Goal: Task Accomplishment & Management: Complete application form

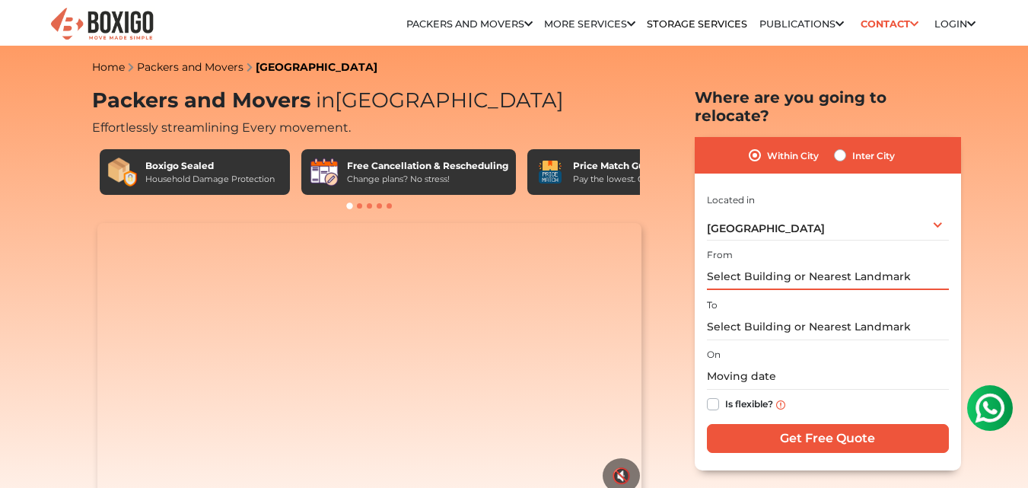
click at [770, 263] on input "text" at bounding box center [828, 276] width 242 height 27
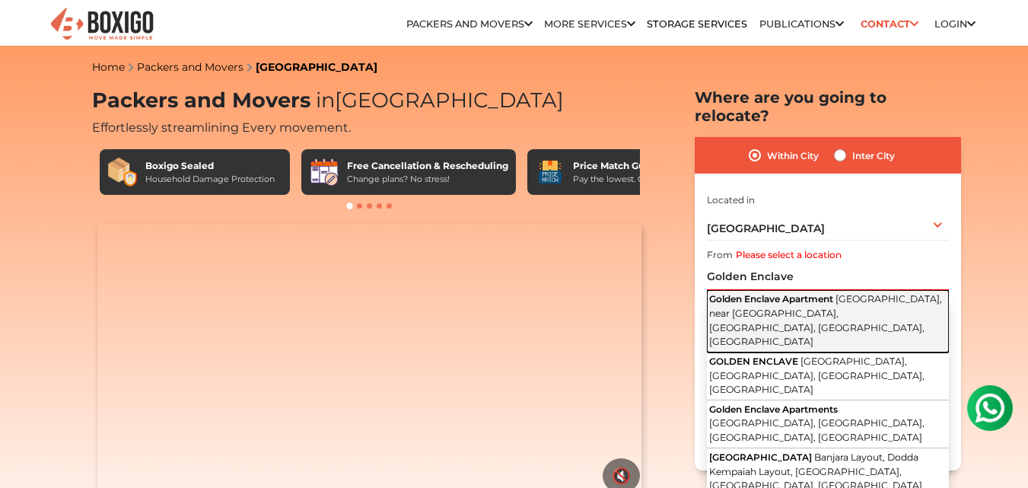
click at [771, 293] on span "Golden Enclave Apartment" at bounding box center [771, 298] width 124 height 11
type input "[GEOGRAPHIC_DATA], [GEOGRAPHIC_DATA], near [GEOGRAPHIC_DATA], [GEOGRAPHIC_DATA]…"
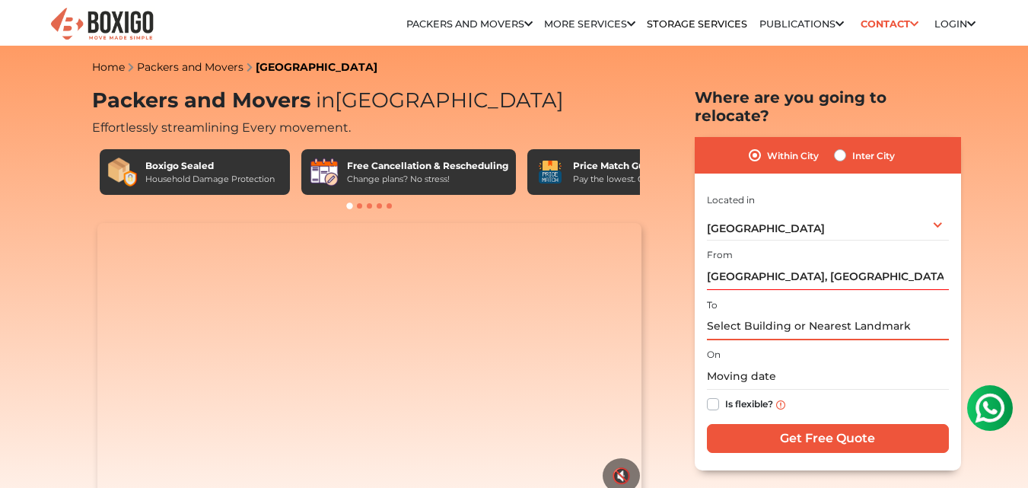
click at [777, 313] on input "text" at bounding box center [828, 326] width 242 height 27
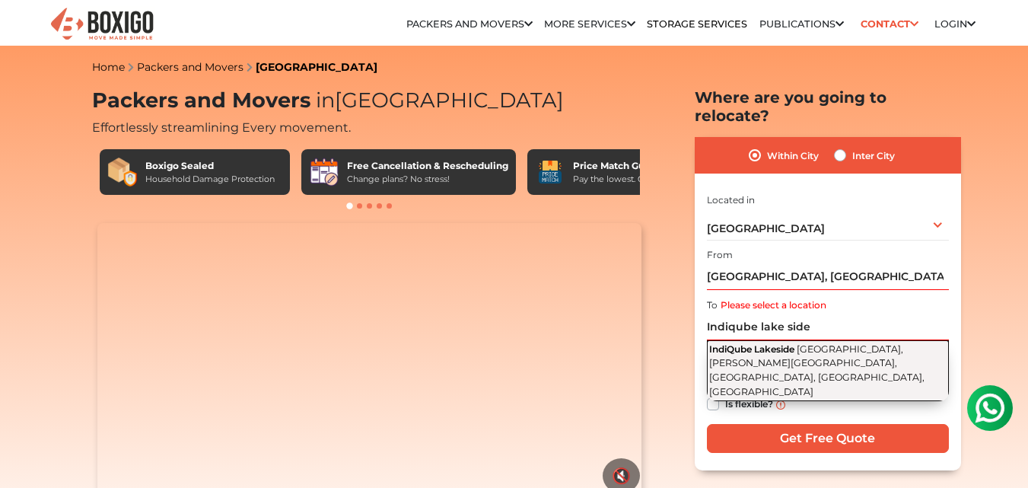
click at [796, 343] on span "Outer Ring Road, Green Glen Layout, Bellandur, Bengaluru, Karnataka" at bounding box center [816, 370] width 215 height 54
type input "[GEOGRAPHIC_DATA], [GEOGRAPHIC_DATA], [PERSON_NAME][GEOGRAPHIC_DATA], [GEOGRAPH…"
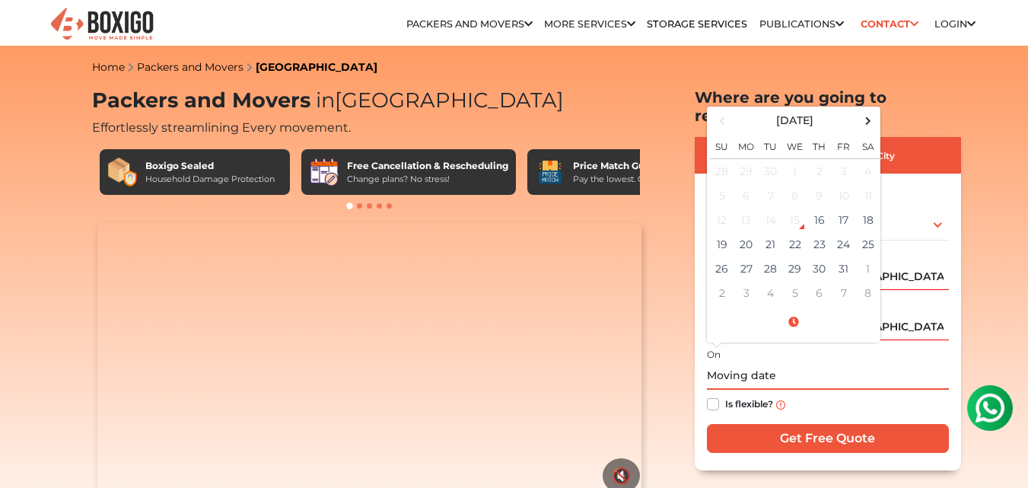
click at [729, 363] on input "text" at bounding box center [828, 376] width 242 height 27
click at [747, 232] on td "20" at bounding box center [746, 244] width 24 height 24
click at [777, 363] on input "10/20/2025 12:00 AM" at bounding box center [828, 376] width 242 height 27
click at [744, 232] on td "20" at bounding box center [746, 244] width 24 height 24
click at [775, 363] on input "10/20/2025 12:00 AM" at bounding box center [828, 376] width 242 height 27
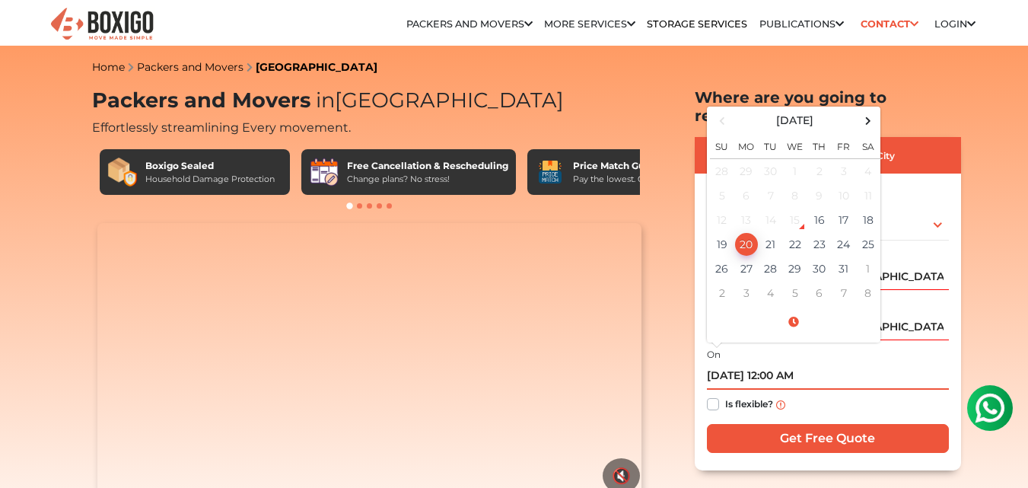
click at [806, 363] on input "10/20/2025 12:00 AM" at bounding box center [828, 376] width 242 height 27
type input "10/20/2025 12:00 AM"
click at [725, 395] on label "Is flexible?" at bounding box center [749, 403] width 48 height 16
click at [714, 395] on input "Is flexible?" at bounding box center [713, 402] width 12 height 15
checkbox input "true"
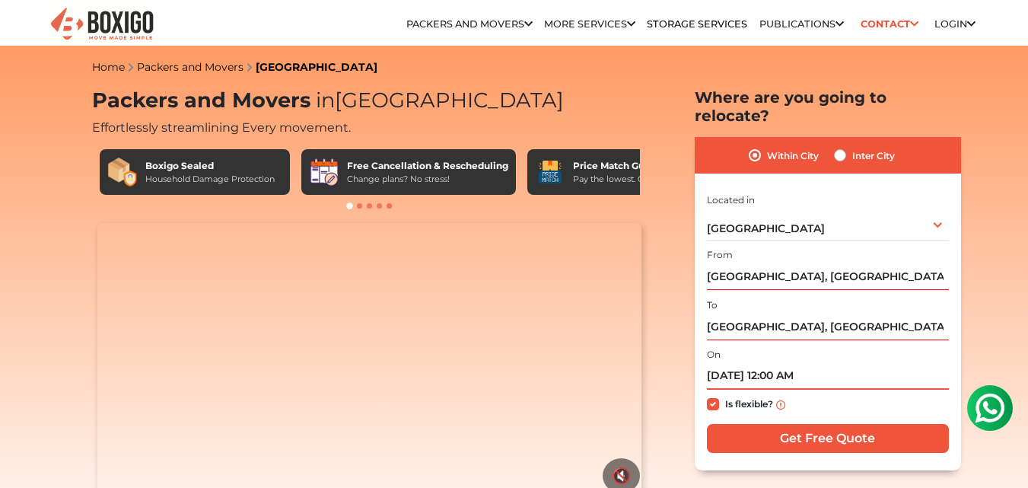
click at [791, 363] on input "10/20/2025 12:00 AM" at bounding box center [828, 376] width 242 height 27
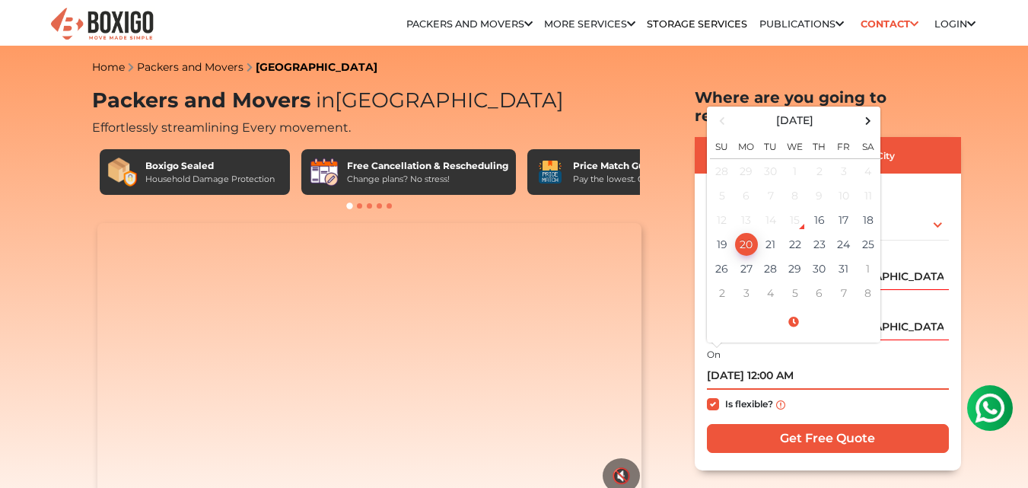
click at [791, 363] on input "10/20/2025 12:00 AM" at bounding box center [828, 376] width 242 height 27
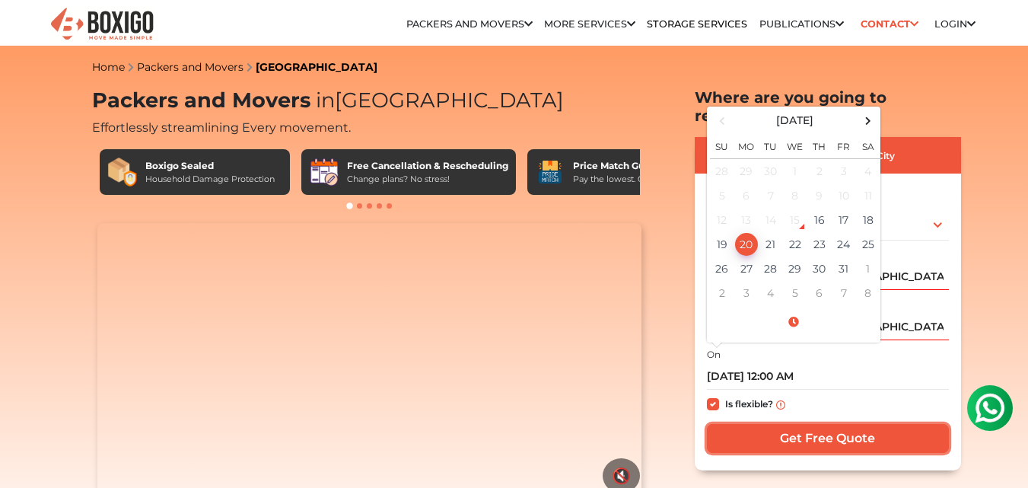
click at [822, 424] on input "Get Free Quote" at bounding box center [828, 438] width 242 height 29
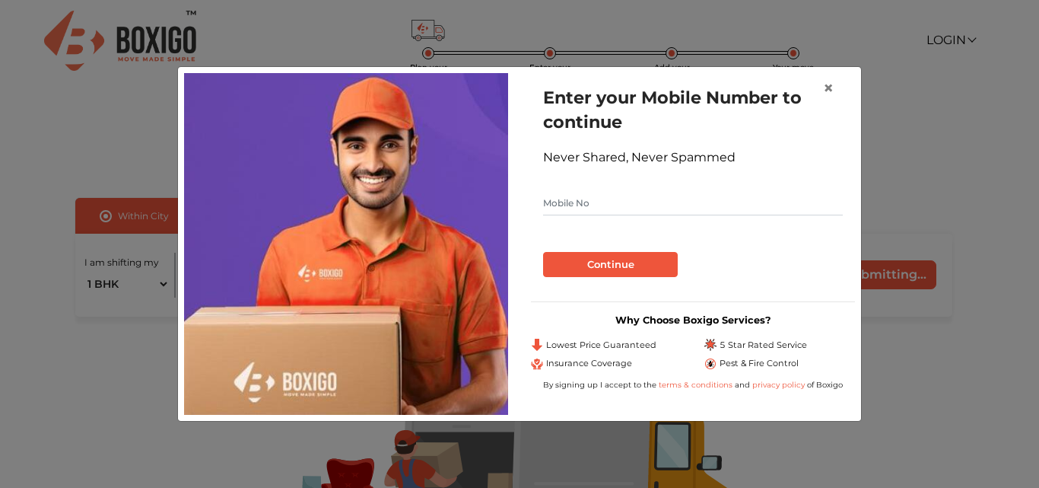
click at [745, 211] on input "text" at bounding box center [693, 203] width 300 height 24
type input "9986324143"
click at [592, 264] on button "Continue" at bounding box center [610, 265] width 135 height 26
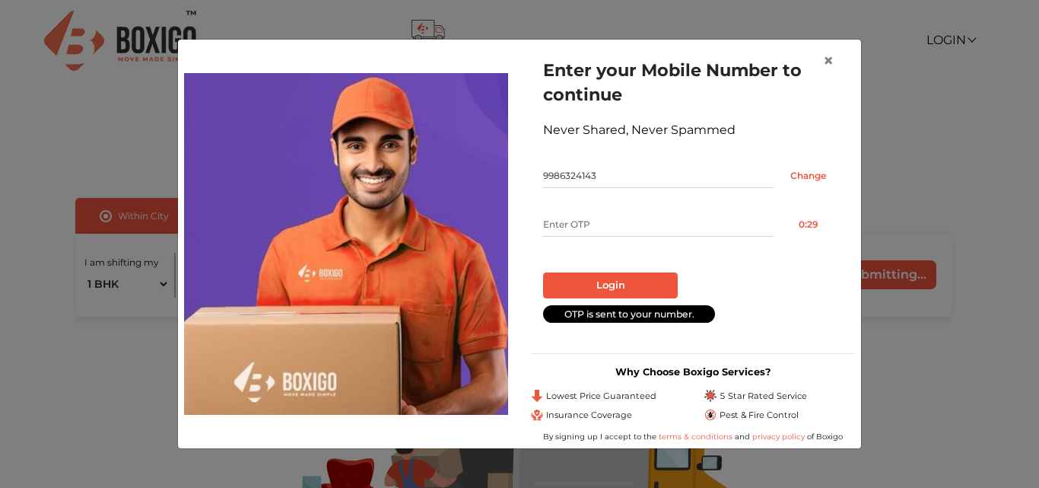
click at [637, 217] on input "text" at bounding box center [658, 224] width 230 height 24
type input "5678"
click at [605, 275] on button "Login" at bounding box center [610, 285] width 135 height 26
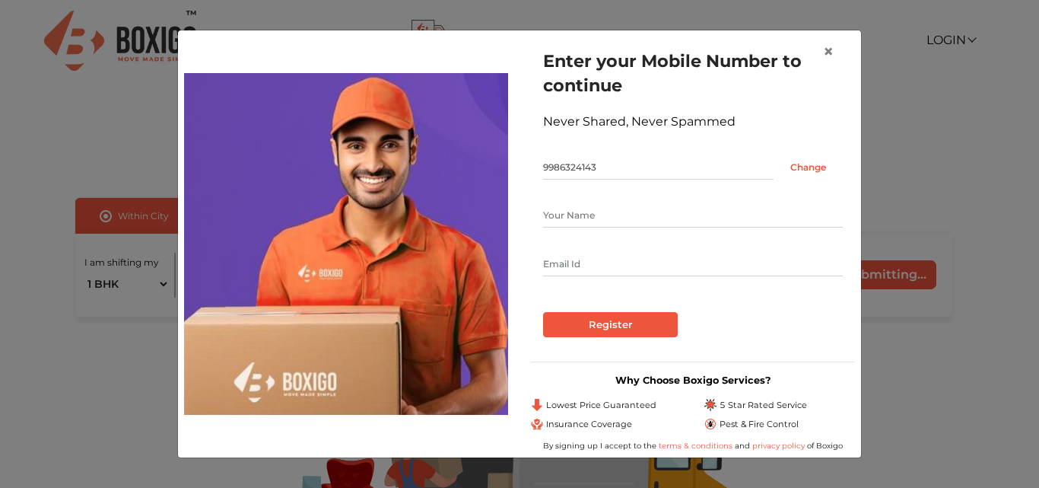
click at [625, 225] on input "text" at bounding box center [693, 215] width 300 height 24
type input "N"
type input "Kemsys technologies Pvt Ltd"
click at [601, 262] on input "text" at bounding box center [693, 264] width 300 height 24
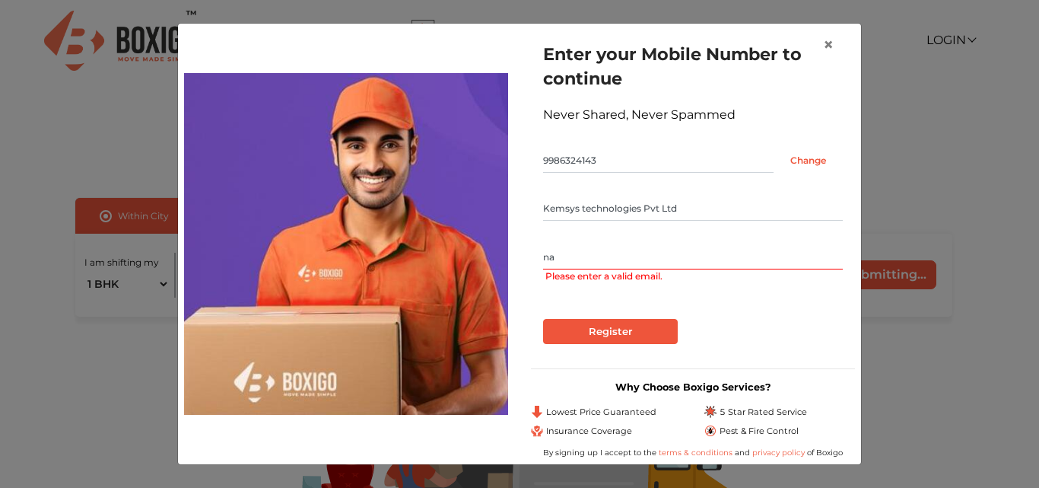
type input "n"
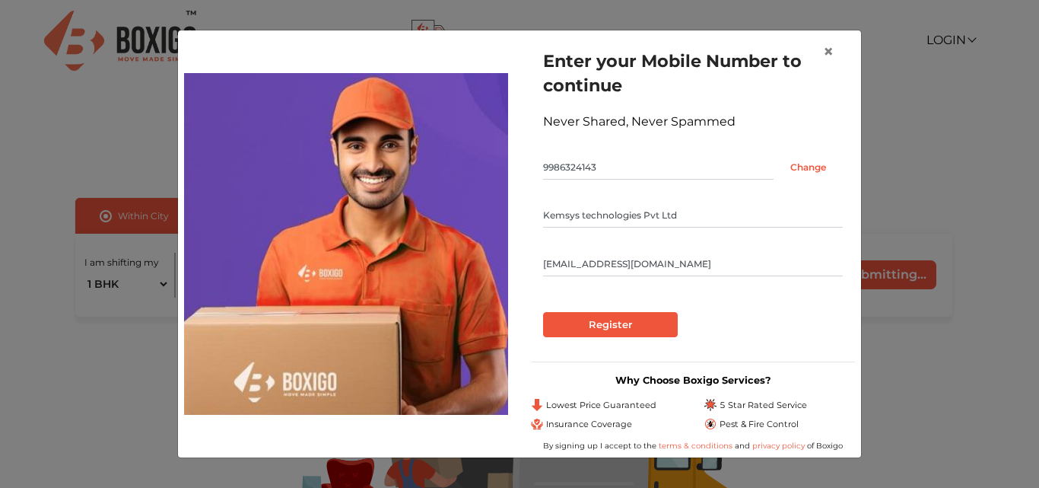
type input "[EMAIL_ADDRESS][DOMAIN_NAME]"
click at [589, 325] on input "Register" at bounding box center [610, 325] width 135 height 26
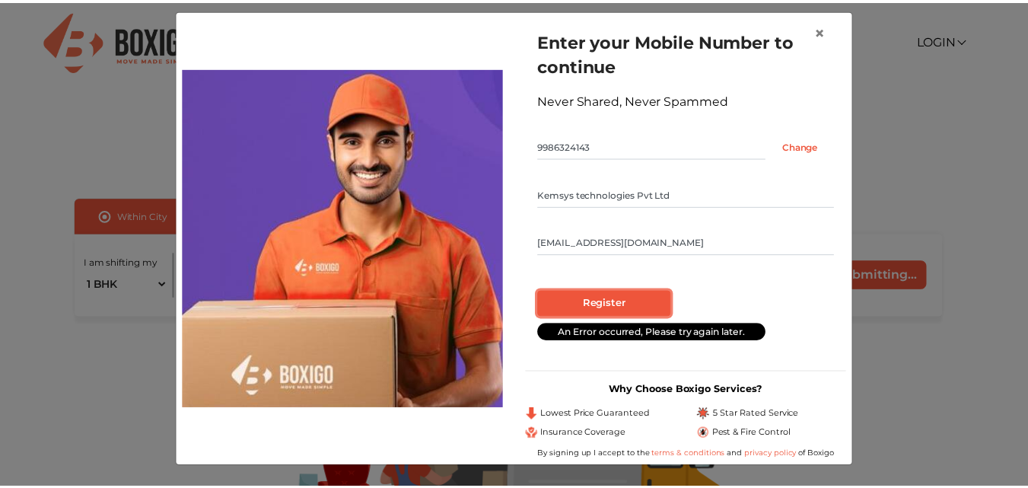
scroll to position [13, 0]
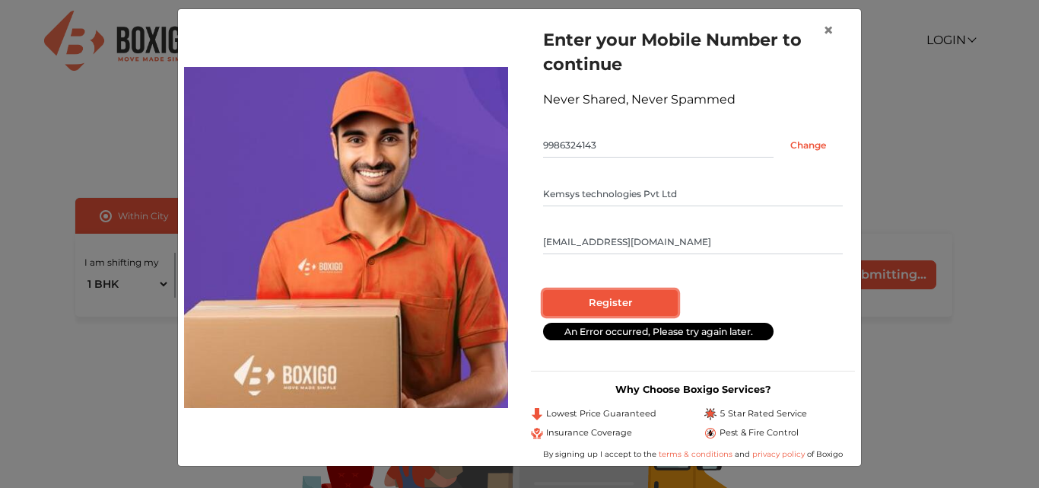
click at [640, 294] on input "Register" at bounding box center [610, 303] width 135 height 26
click at [681, 145] on input "9986324143" at bounding box center [658, 145] width 230 height 24
click at [644, 192] on input "Kemsys technologies Pvt Ltd" at bounding box center [693, 194] width 300 height 24
click at [742, 300] on div "Register" at bounding box center [693, 303] width 300 height 26
click at [619, 291] on input "Register" at bounding box center [610, 303] width 135 height 26
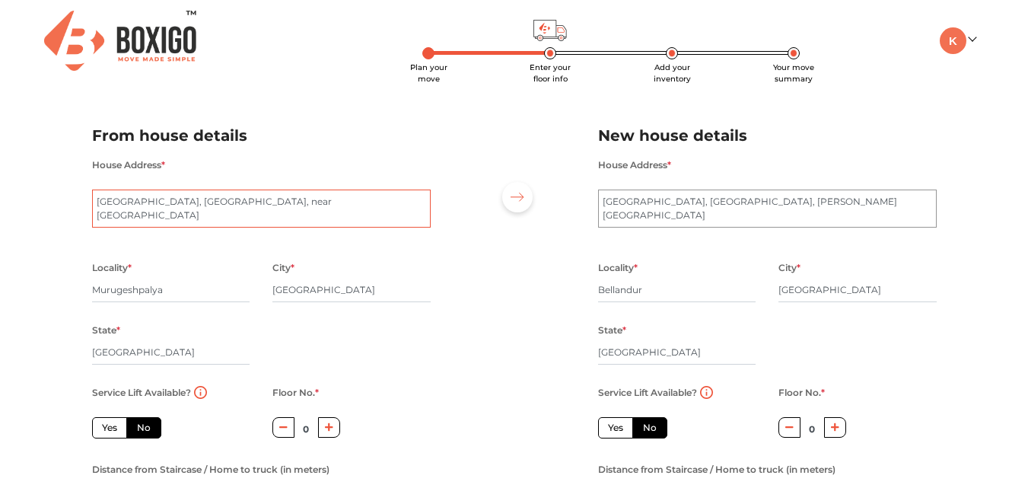
click at [283, 224] on textarea "[GEOGRAPHIC_DATA], [GEOGRAPHIC_DATA], near [GEOGRAPHIC_DATA]" at bounding box center [261, 208] width 339 height 38
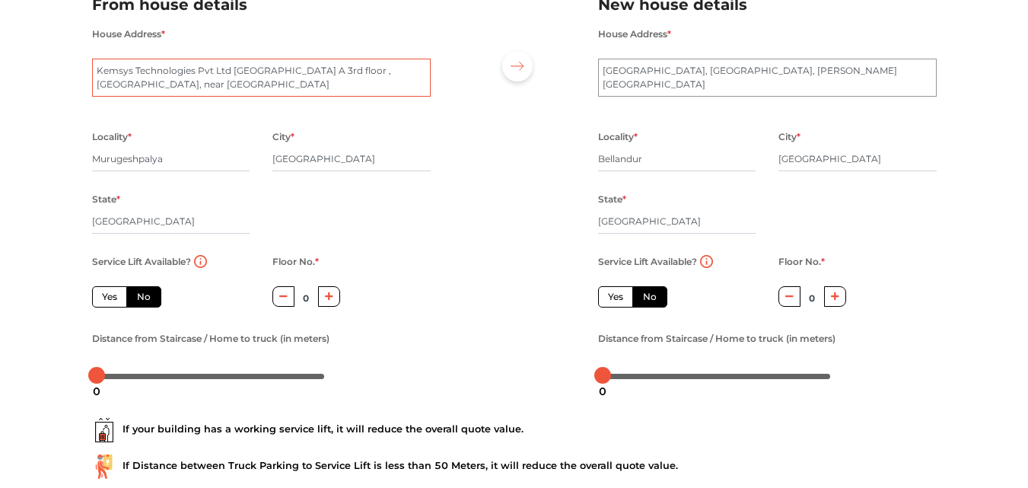
scroll to position [142, 0]
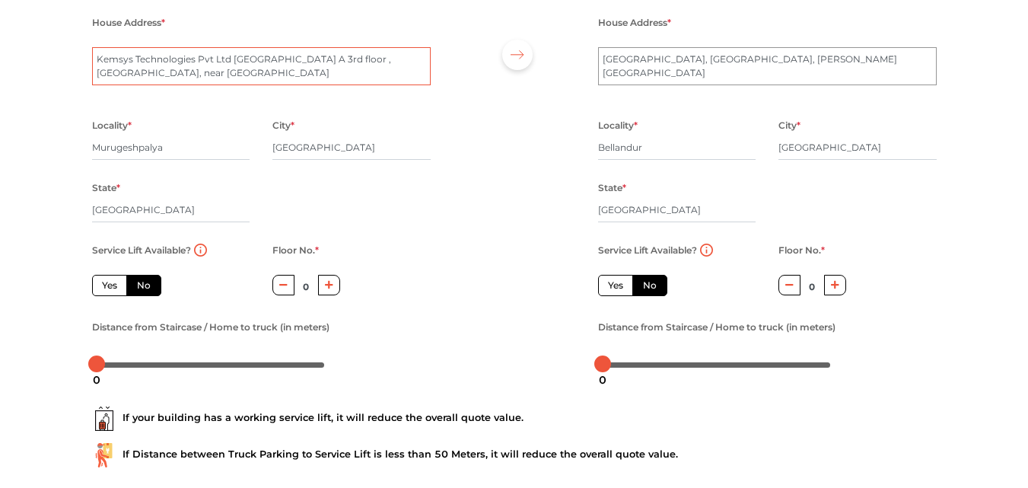
type textarea "Kemsys Technologies Pvt Ltd [GEOGRAPHIC_DATA] A 3rd floor , [GEOGRAPHIC_DATA], …"
click at [323, 277] on button "button" at bounding box center [329, 285] width 22 height 21
type input "3"
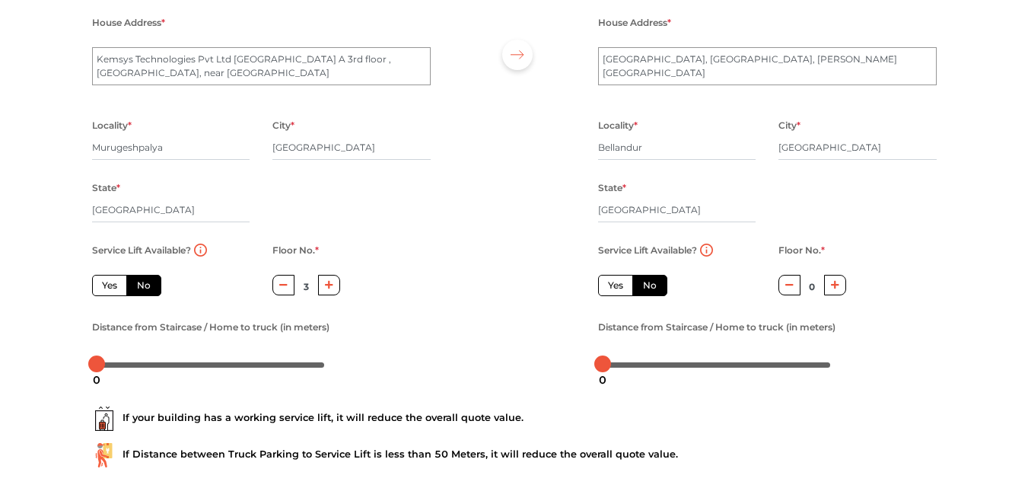
click at [110, 284] on label "Yes" at bounding box center [109, 285] width 35 height 21
click at [110, 284] on input "Yes" at bounding box center [107, 283] width 10 height 10
radio input "true"
type input "0"
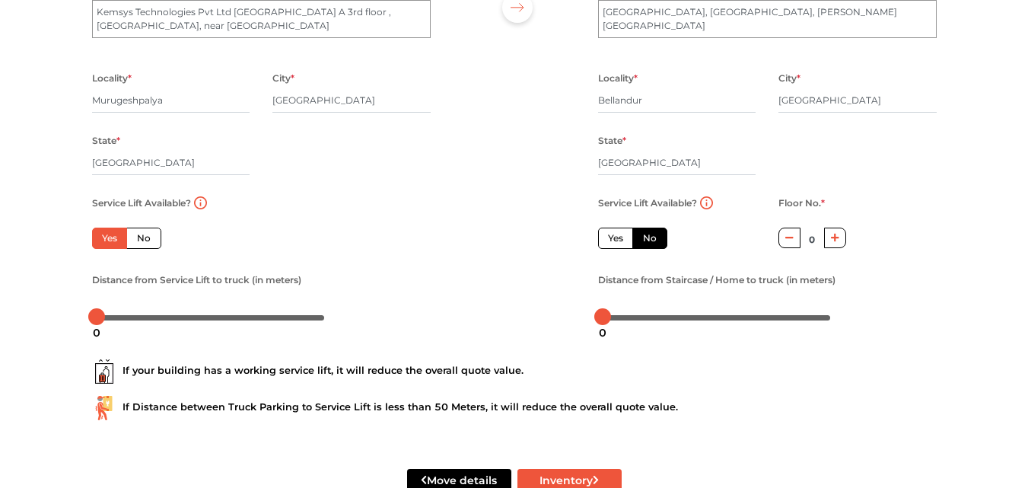
scroll to position [207, 0]
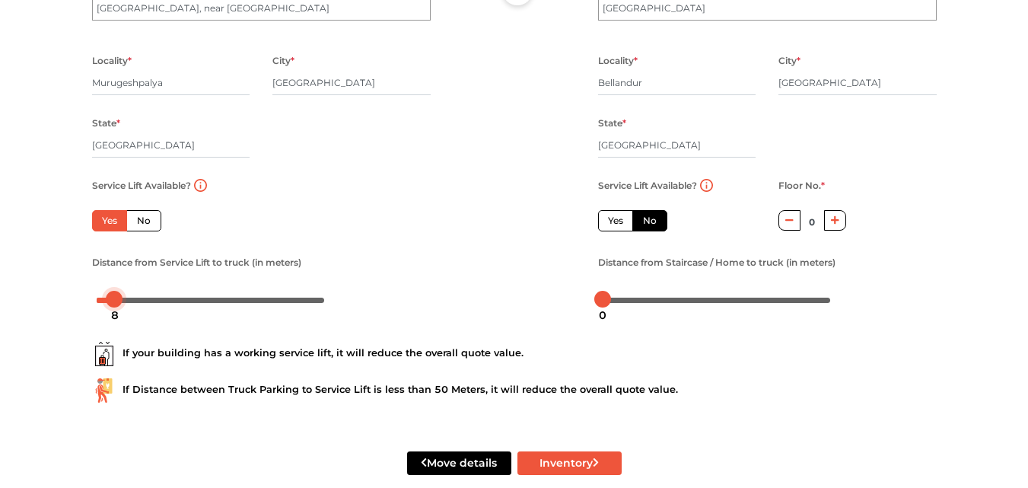
drag, startPoint x: 98, startPoint y: 298, endPoint x: 117, endPoint y: 300, distance: 19.2
click at [117, 300] on div at bounding box center [114, 299] width 17 height 17
drag, startPoint x: 117, startPoint y: 299, endPoint x: 143, endPoint y: 300, distance: 25.9
click at [143, 300] on div at bounding box center [141, 299] width 17 height 17
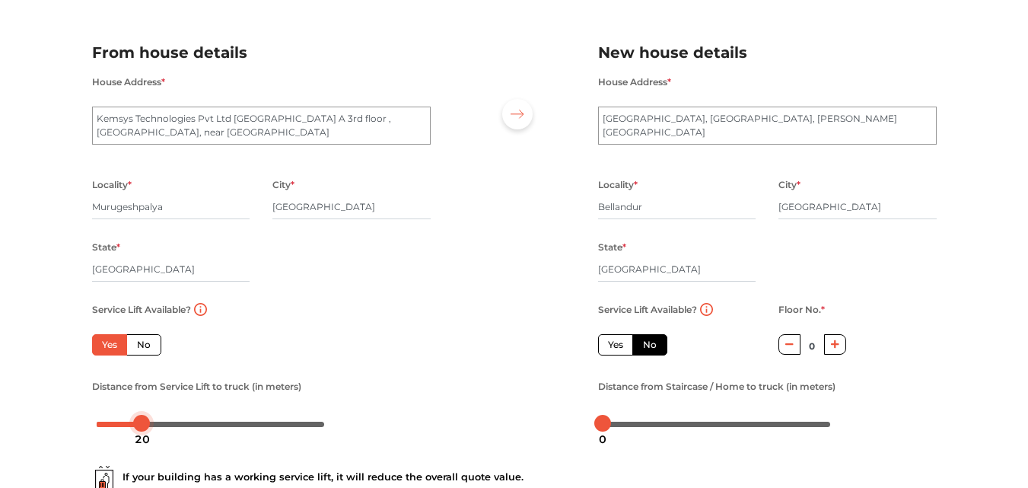
scroll to position [113, 0]
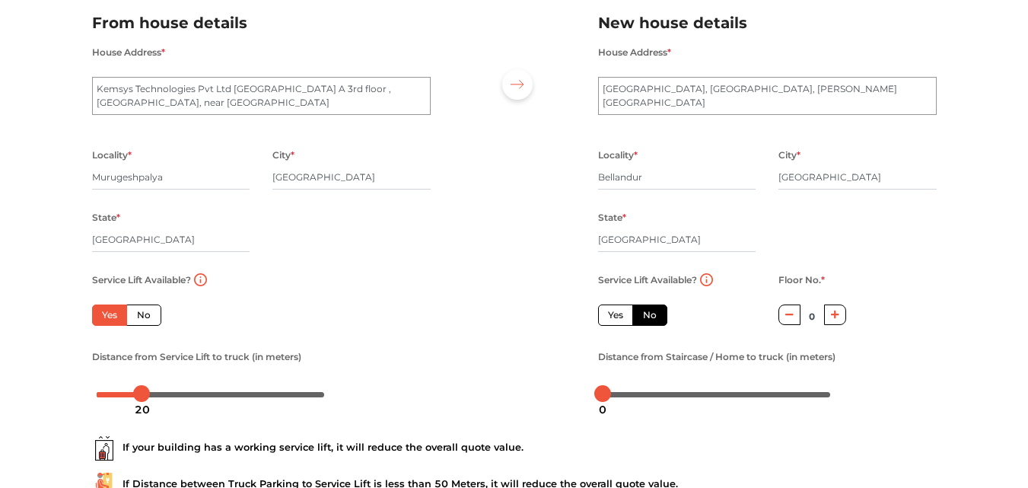
click at [834, 318] on icon "button" at bounding box center [835, 314] width 8 height 9
type input "1"
drag, startPoint x: 604, startPoint y: 395, endPoint x: 615, endPoint y: 393, distance: 11.5
click at [615, 393] on div at bounding box center [613, 393] width 17 height 17
click at [904, 361] on div "Distance from Staircase / Home to truck (in meters)" at bounding box center [767, 376] width 339 height 59
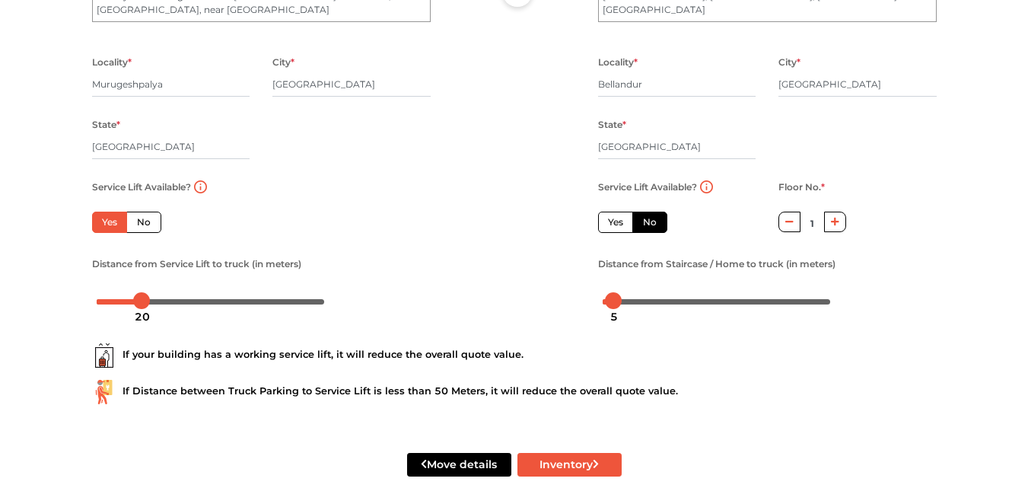
scroll to position [230, 0]
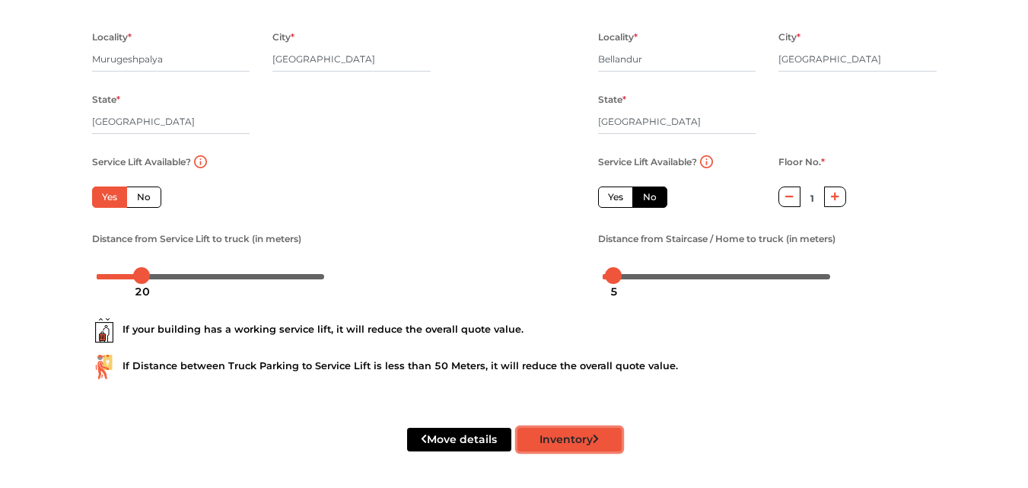
click at [577, 441] on button "Inventory" at bounding box center [569, 439] width 104 height 24
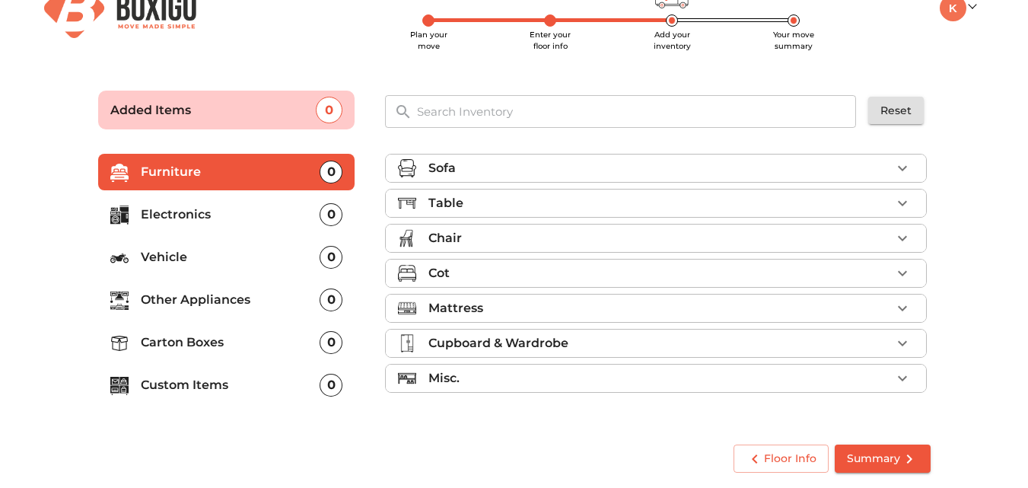
scroll to position [33, 0]
click at [542, 205] on div "Table" at bounding box center [659, 203] width 462 height 18
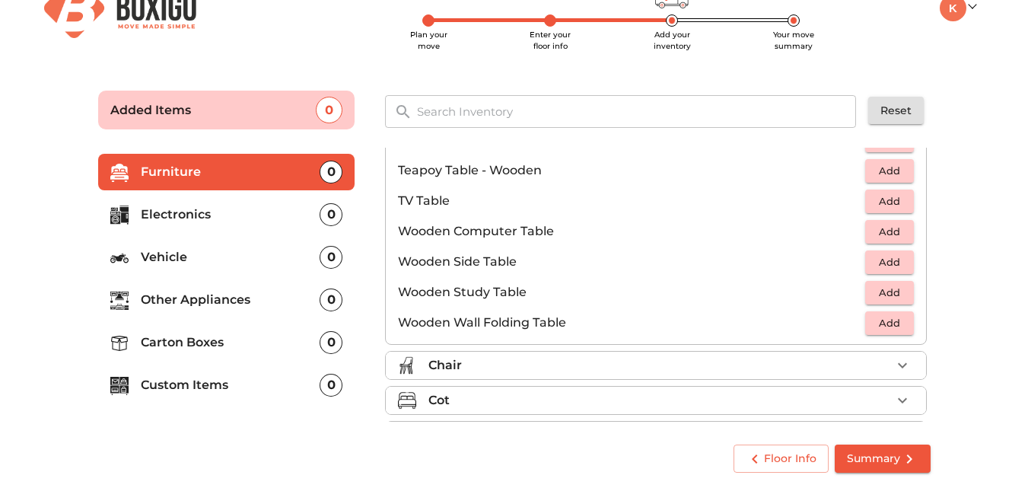
scroll to position [958, 0]
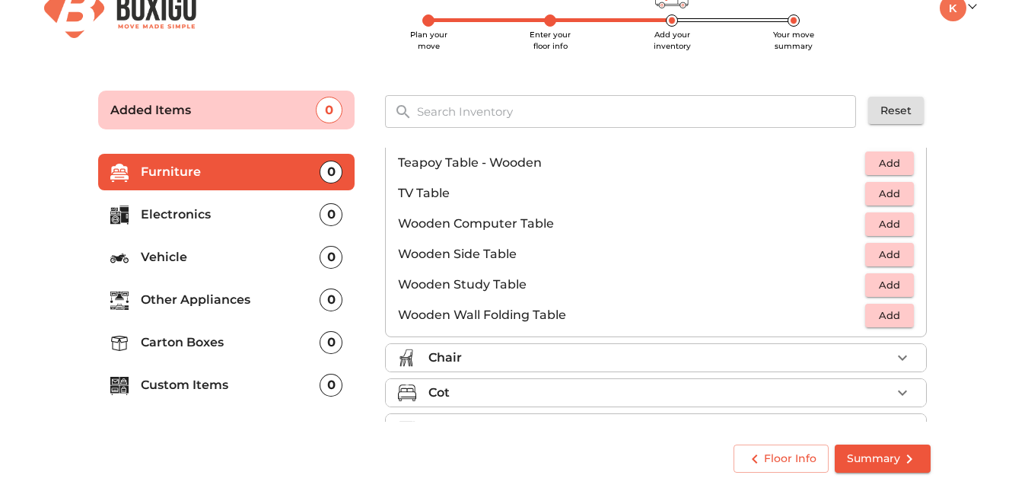
click at [259, 446] on div "Floor Info Summary" at bounding box center [514, 458] width 844 height 40
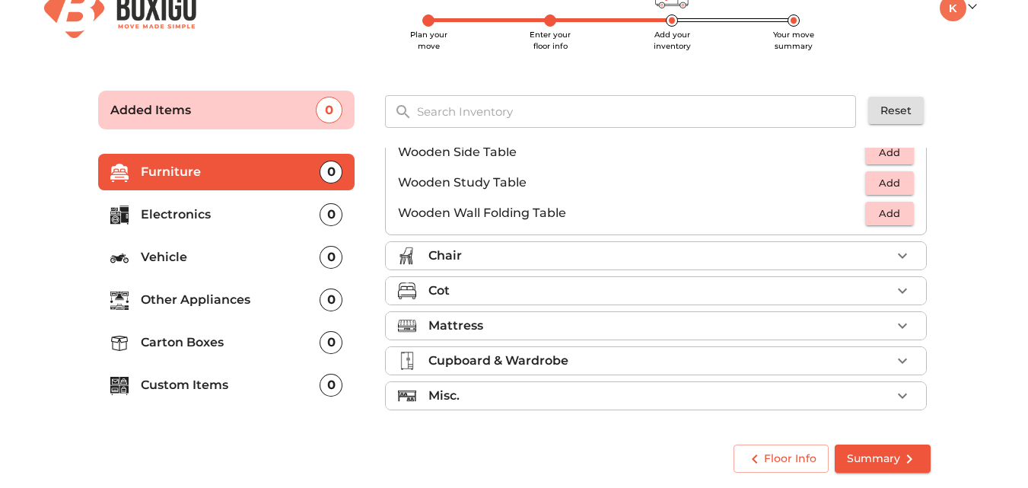
scroll to position [1061, 0]
click at [620, 362] on div "Cupboard & Wardrobe" at bounding box center [659, 360] width 462 height 18
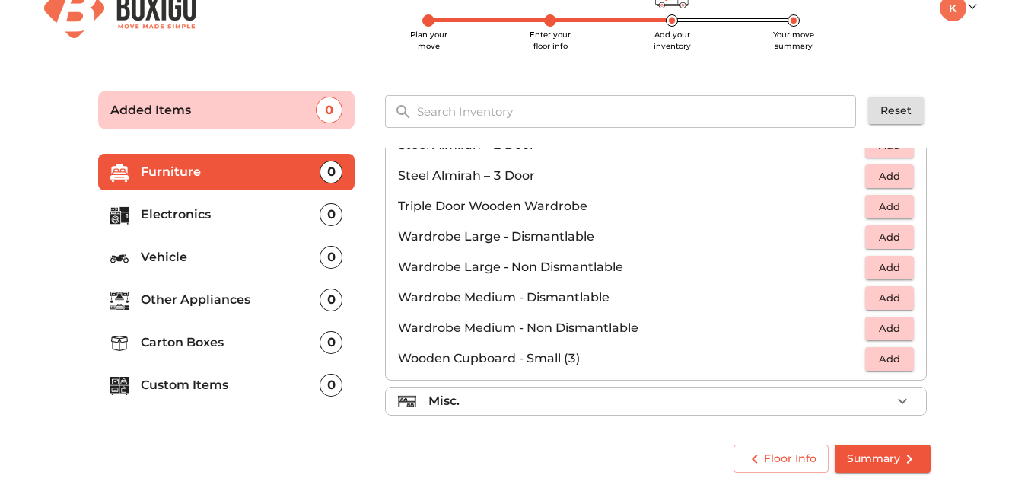
scroll to position [513, 0]
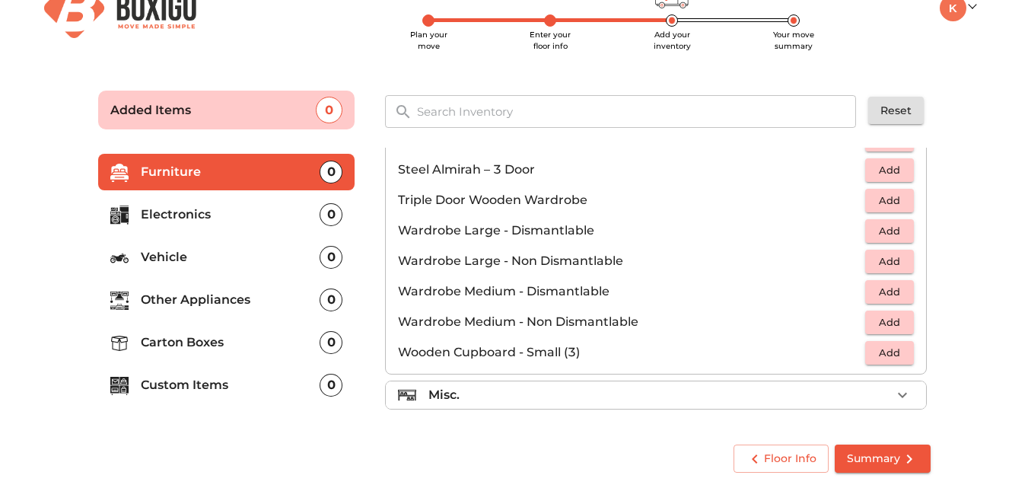
click at [884, 326] on span "Add" at bounding box center [888, 321] width 33 height 17
click at [893, 316] on icon "button" at bounding box center [902, 322] width 18 height 18
click at [879, 351] on span "Add" at bounding box center [888, 352] width 33 height 17
click at [894, 351] on icon "button" at bounding box center [902, 352] width 18 height 18
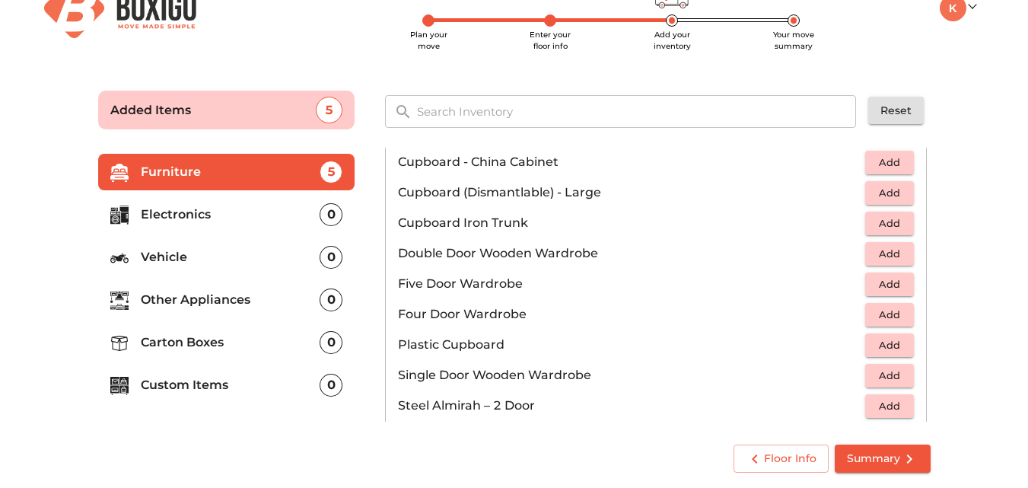
scroll to position [253, 0]
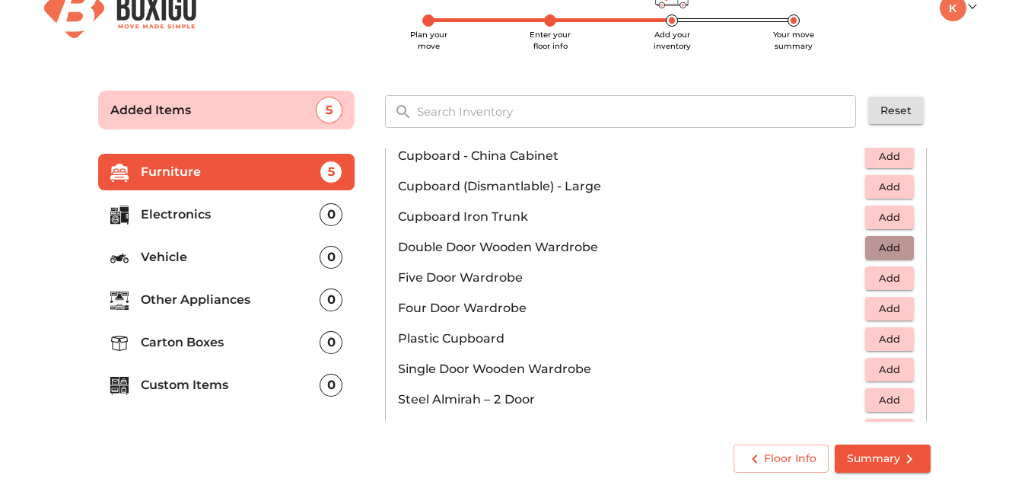
click at [873, 246] on span "Add" at bounding box center [888, 247] width 33 height 17
click at [896, 246] on icon "button" at bounding box center [902, 247] width 18 height 18
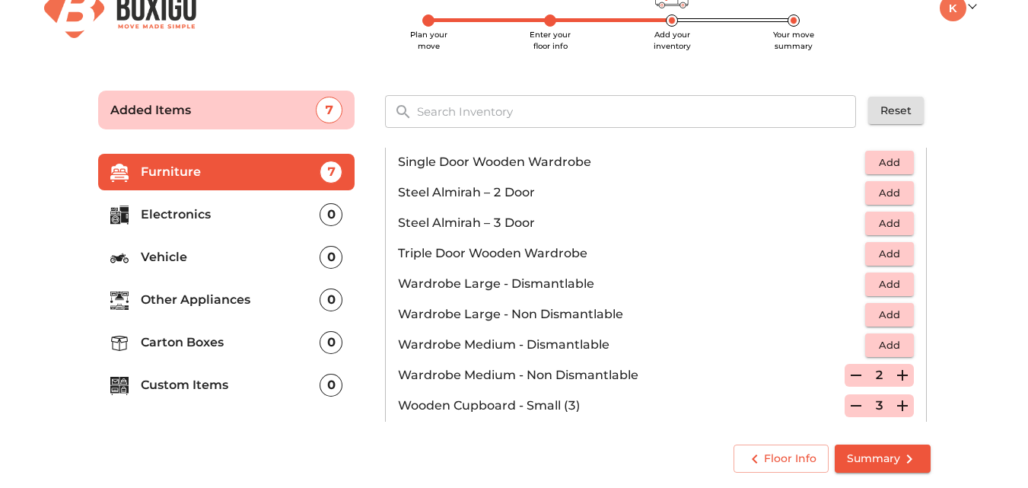
scroll to position [466, 0]
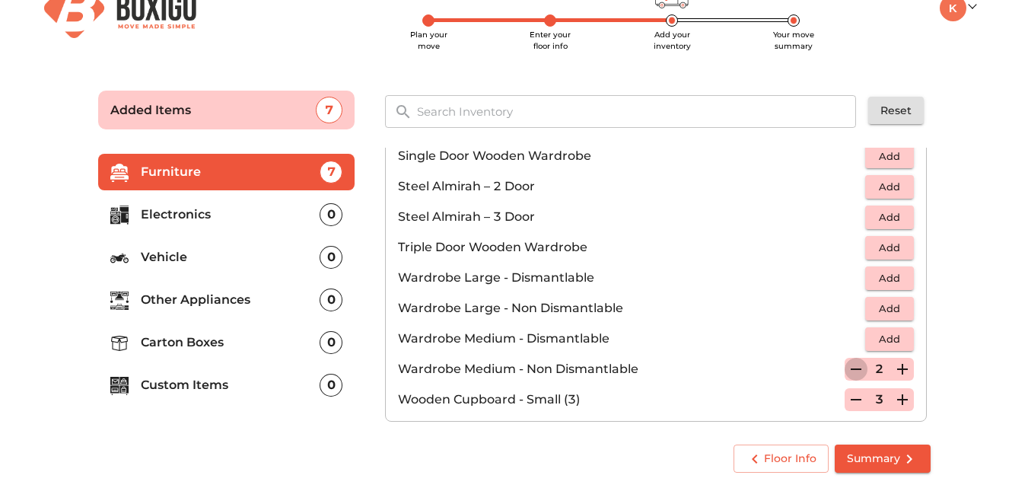
click at [847, 368] on icon "button" at bounding box center [856, 369] width 18 height 18
click at [850, 368] on icon "button" at bounding box center [855, 369] width 11 height 14
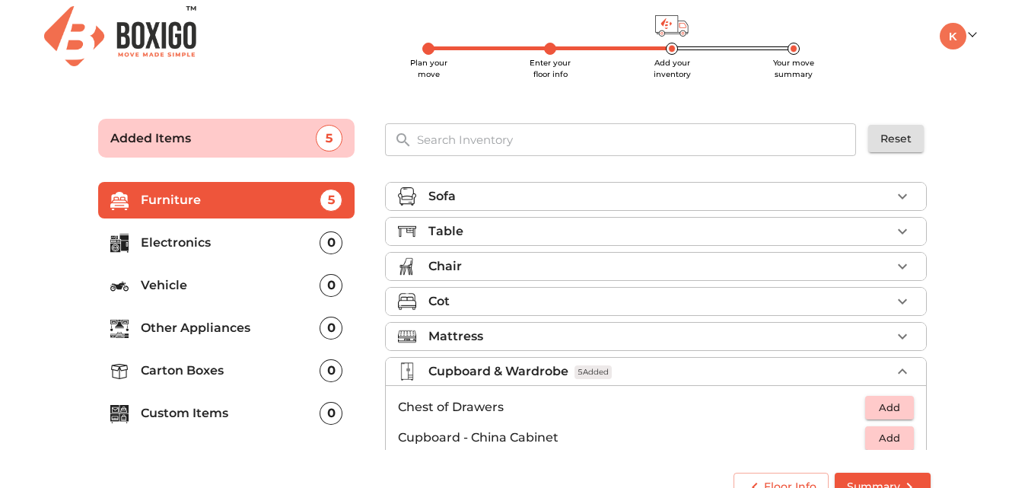
scroll to position [0, 0]
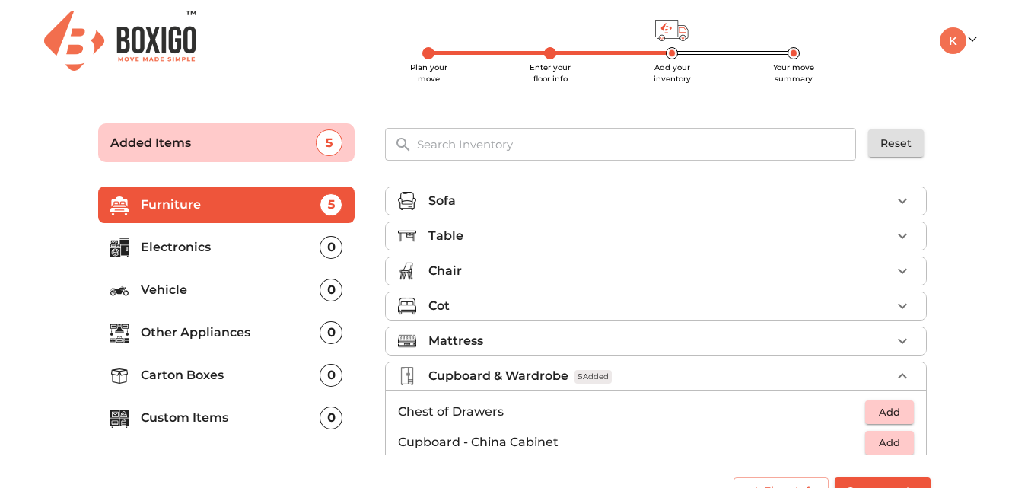
click at [563, 233] on div "Table" at bounding box center [659, 236] width 462 height 18
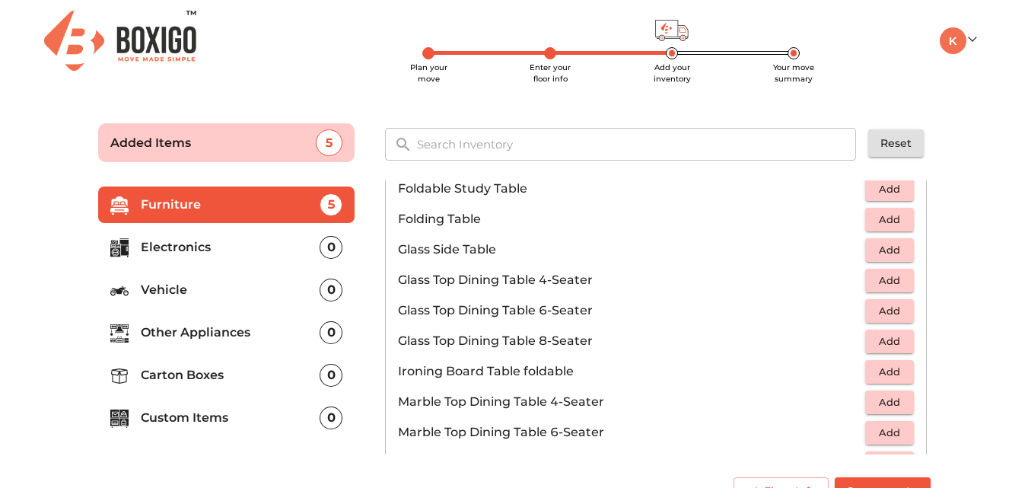
scroll to position [526, 0]
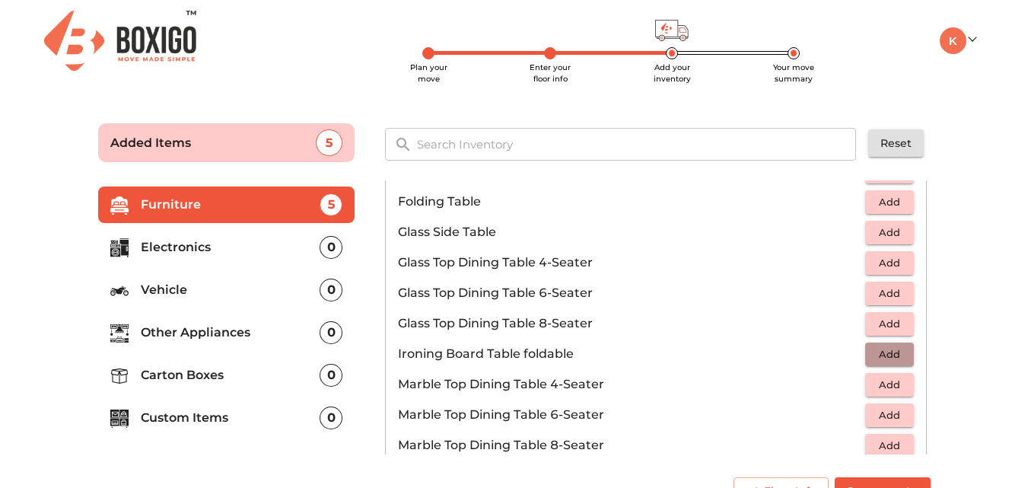
click at [883, 355] on span "Add" at bounding box center [888, 353] width 33 height 17
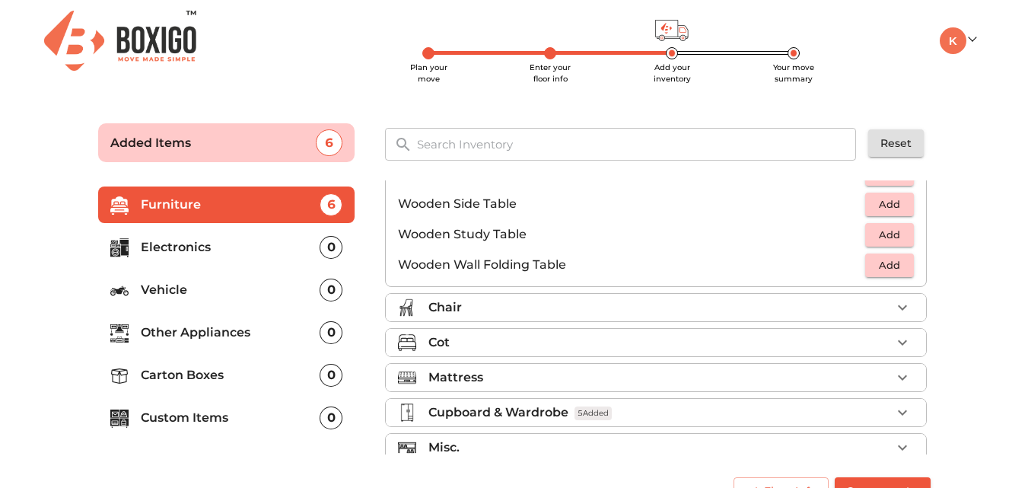
scroll to position [1061, 0]
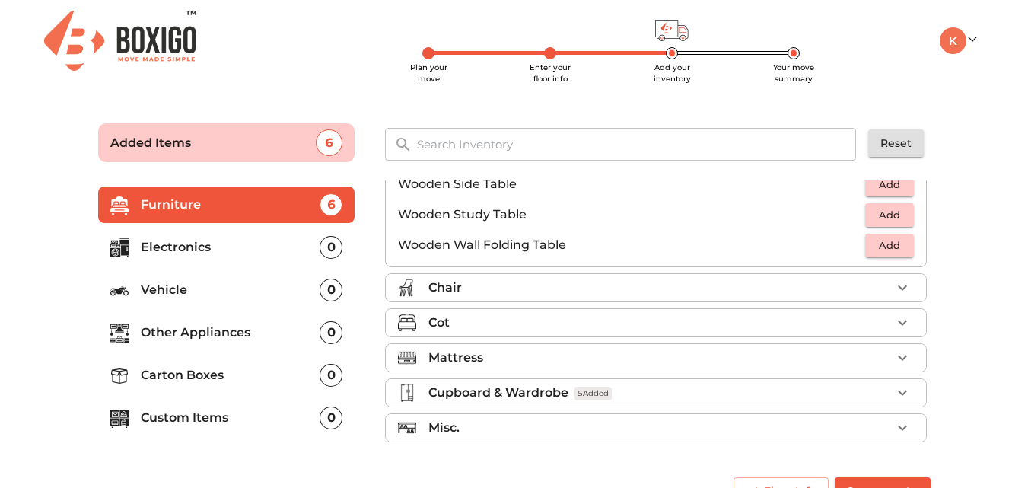
click at [560, 427] on div "Misc." at bounding box center [659, 427] width 462 height 18
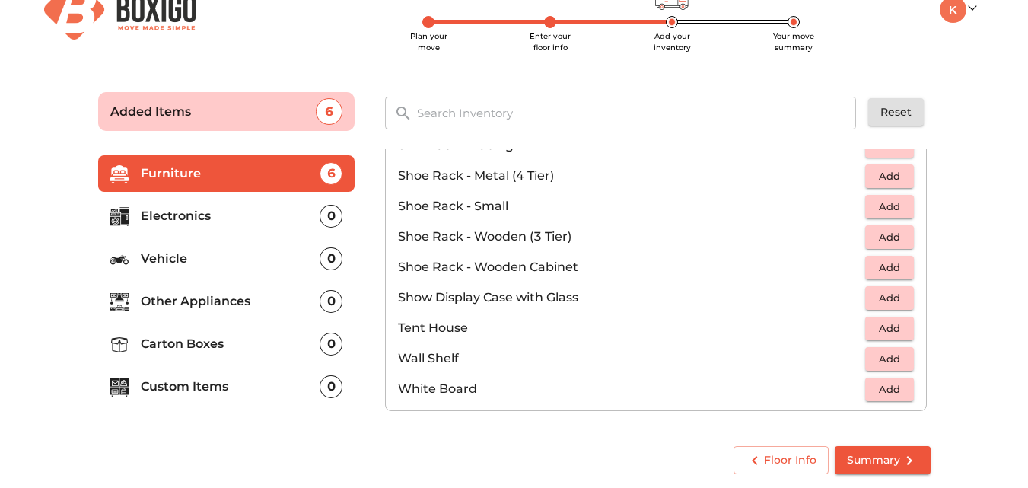
scroll to position [33, 0]
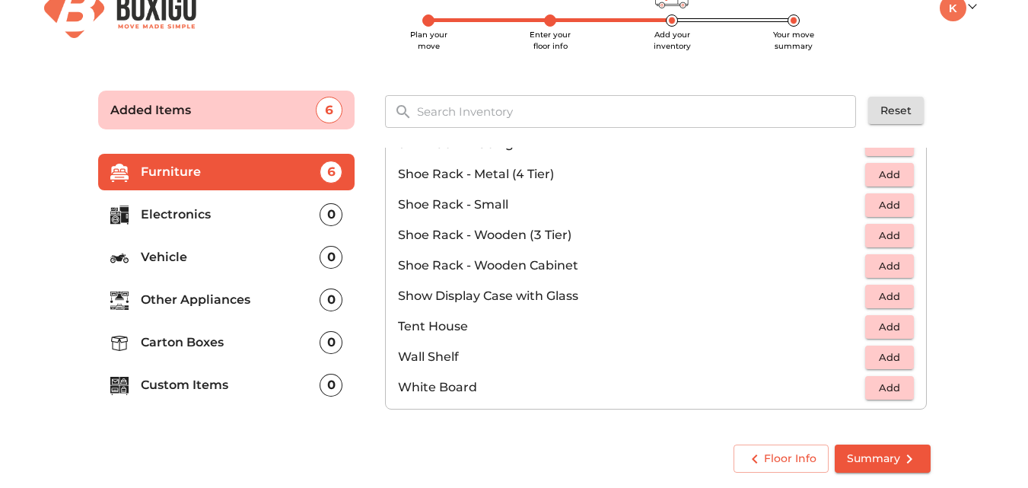
click at [872, 389] on span "Add" at bounding box center [888, 387] width 33 height 17
click at [332, 304] on div "0" at bounding box center [330, 299] width 23 height 23
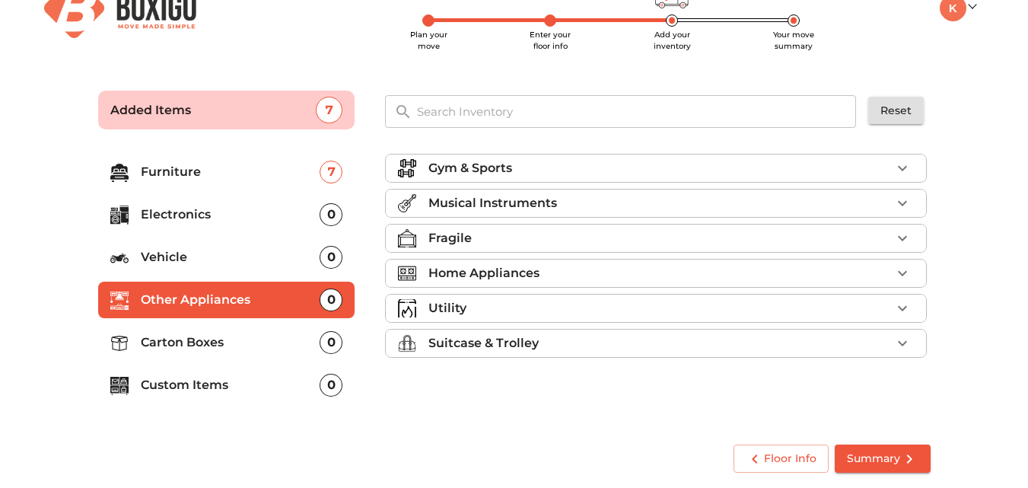
click at [538, 273] on p "Home Appliances" at bounding box center [483, 273] width 111 height 18
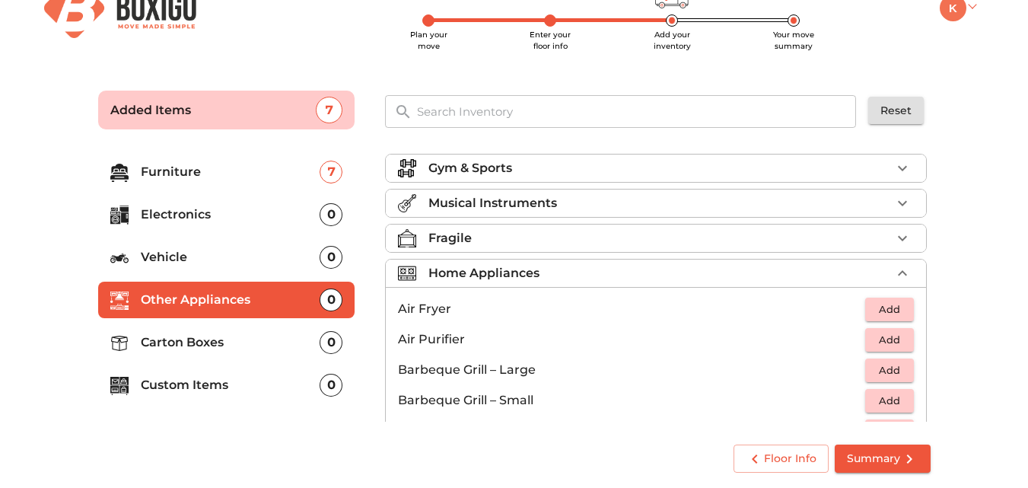
click at [971, 6] on link at bounding box center [957, 6] width 36 height 14
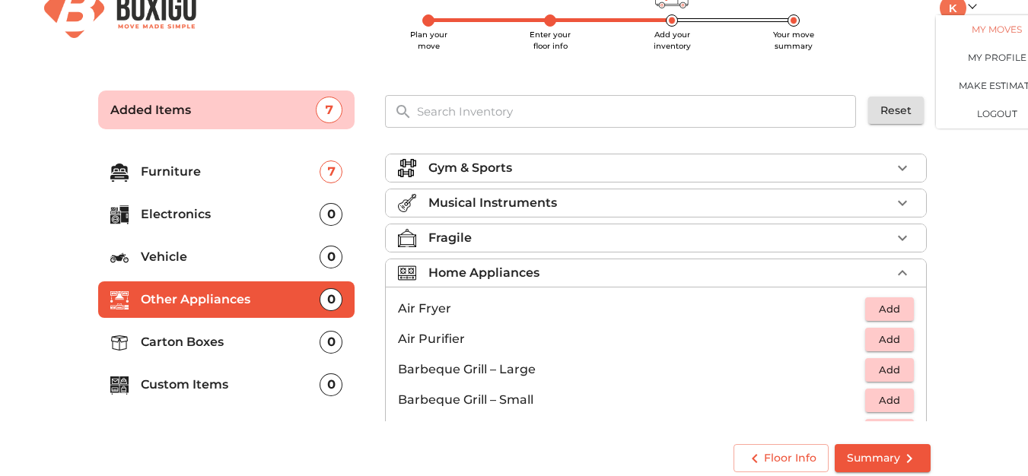
click at [987, 30] on link "My Moves" at bounding box center [997, 29] width 122 height 28
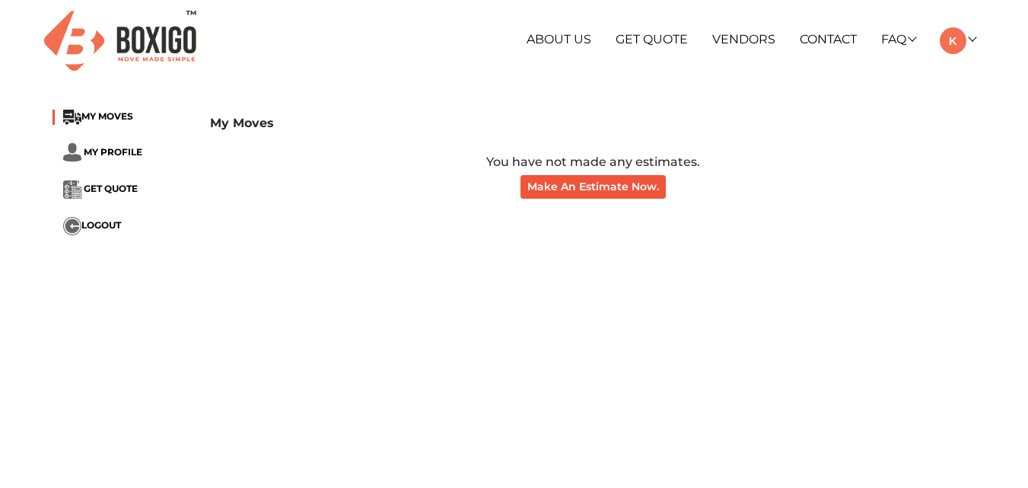
click at [793, 127] on h3 "My Moves" at bounding box center [592, 123] width 765 height 14
click at [631, 34] on link "Get Quote" at bounding box center [651, 39] width 72 height 14
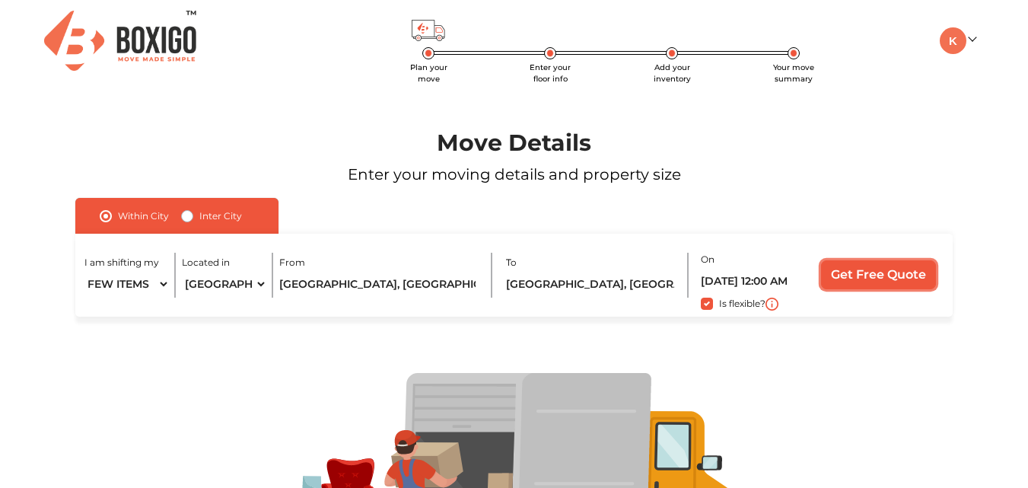
click at [857, 281] on input "Get Free Quote" at bounding box center [878, 274] width 115 height 29
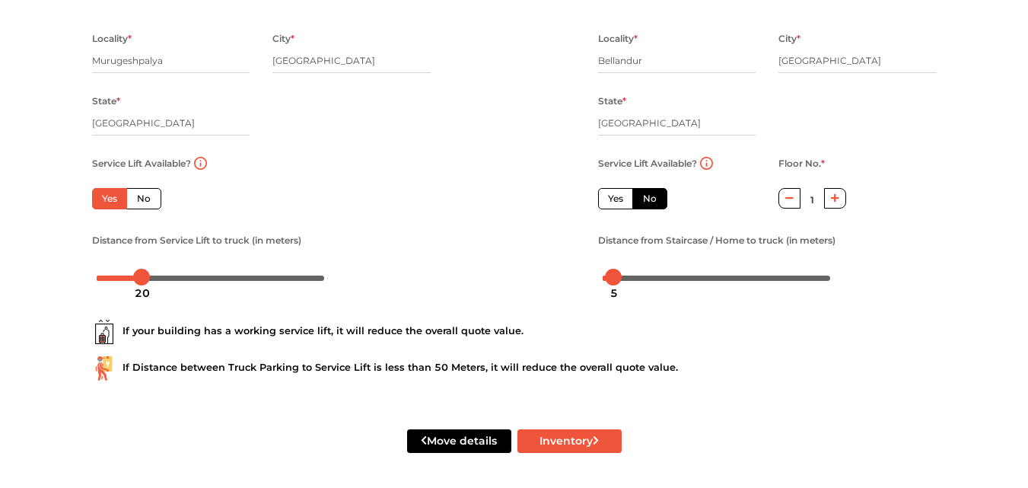
scroll to position [230, 0]
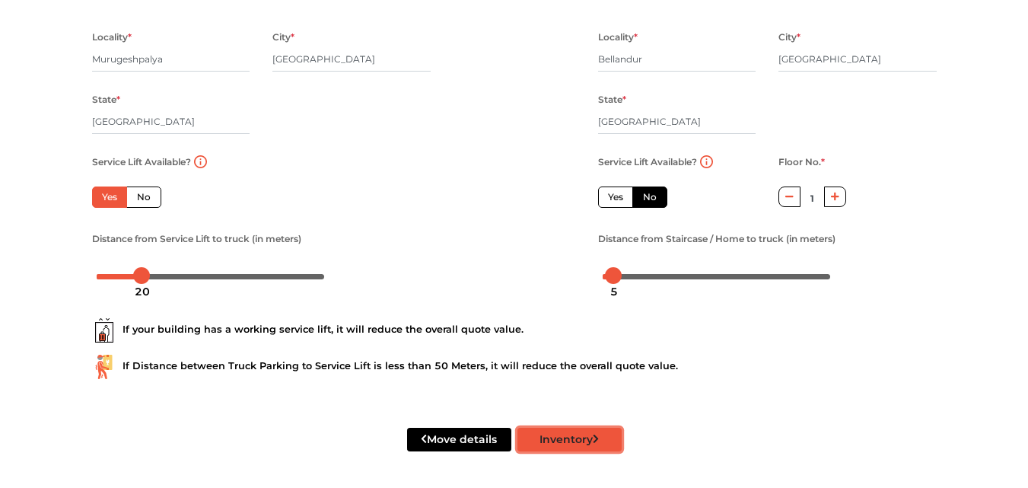
click at [551, 444] on button "Inventory" at bounding box center [569, 439] width 104 height 24
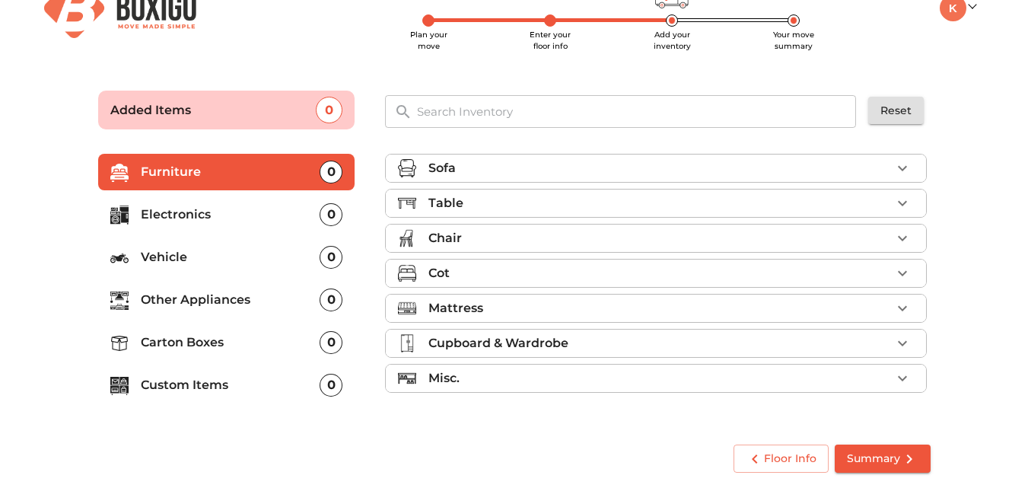
scroll to position [33, 0]
click at [590, 218] on ul "Sofa Table Chair Cot Mattress Cupboard & Wardrobe Misc." at bounding box center [656, 276] width 542 height 257
click at [593, 217] on li "Table" at bounding box center [656, 202] width 540 height 27
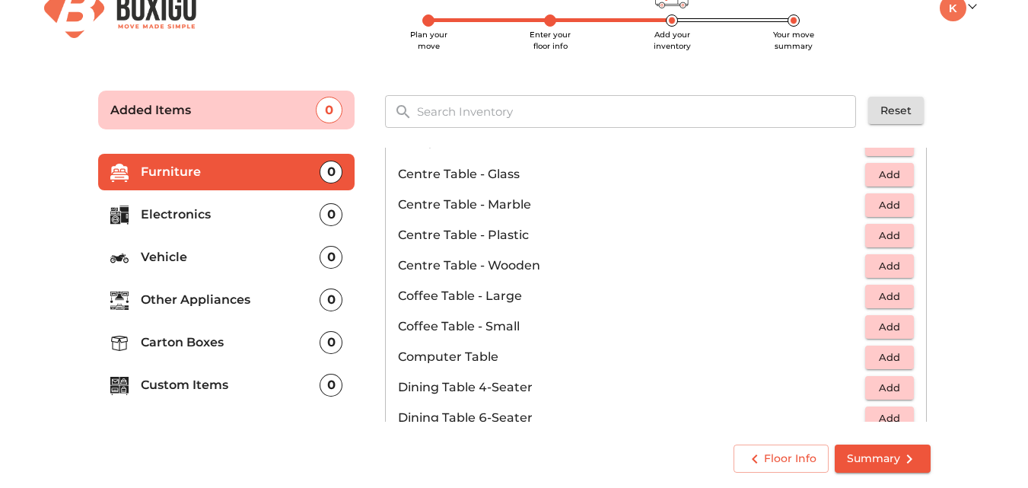
scroll to position [85, 0]
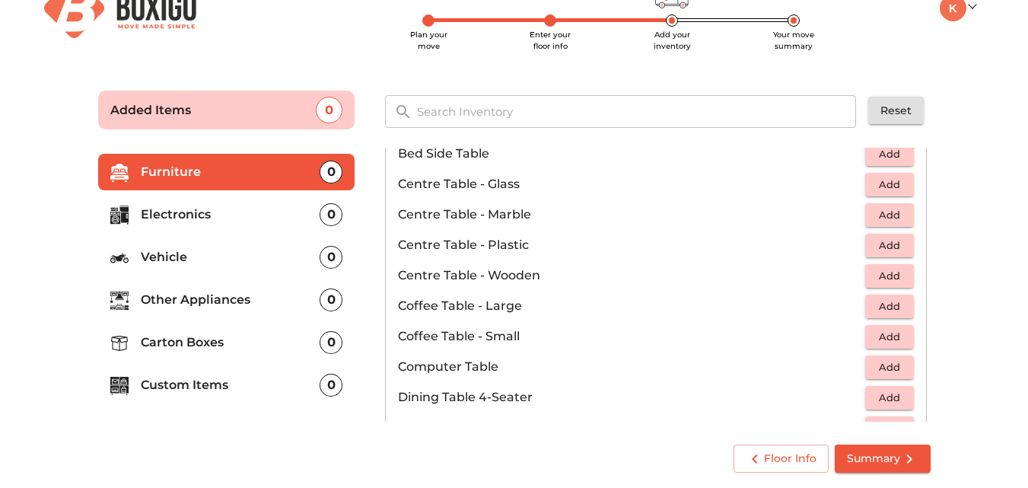
click at [255, 342] on p "Carton Boxes" at bounding box center [231, 342] width 180 height 18
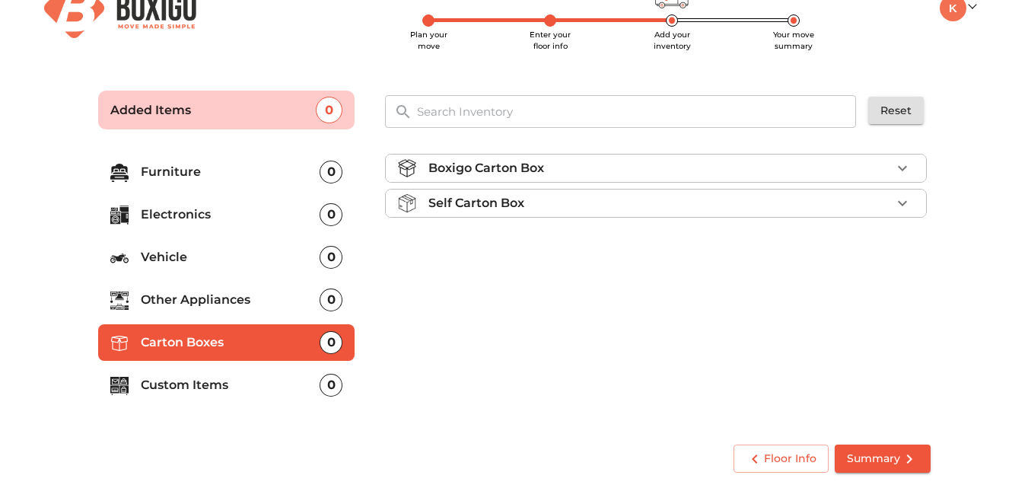
click at [653, 166] on div "Boxigo Carton Box" at bounding box center [659, 168] width 462 height 18
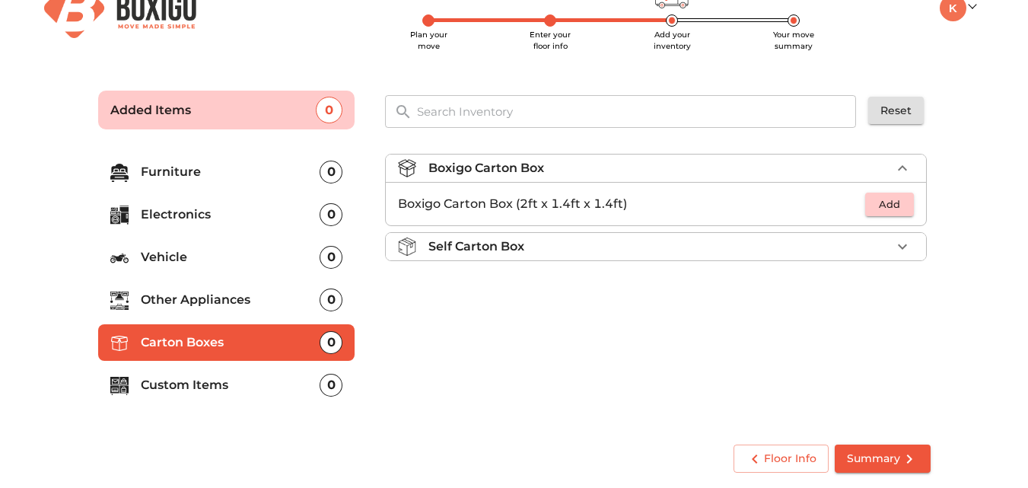
click at [756, 257] on li "Self Carton Box" at bounding box center [656, 246] width 540 height 27
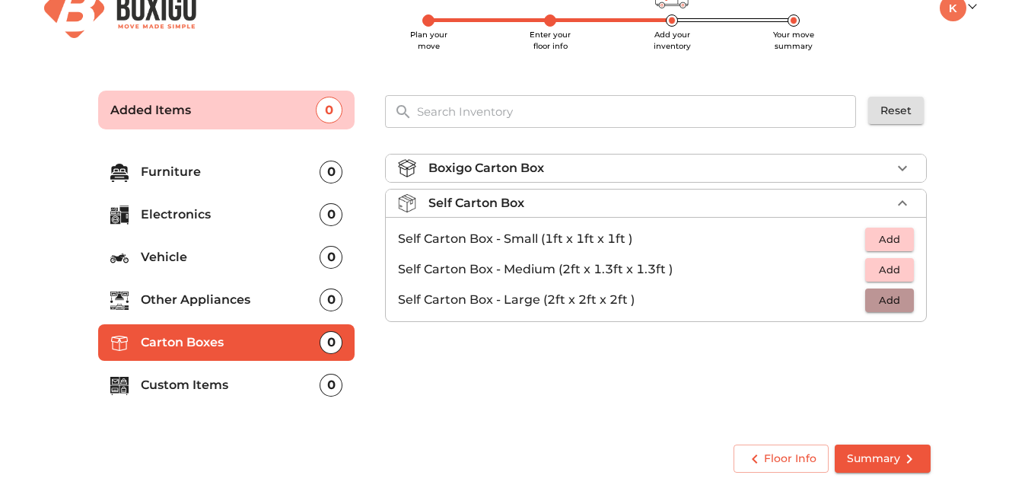
click at [879, 300] on span "Add" at bounding box center [888, 299] width 33 height 17
click at [902, 299] on icon "button" at bounding box center [902, 299] width 11 height 11
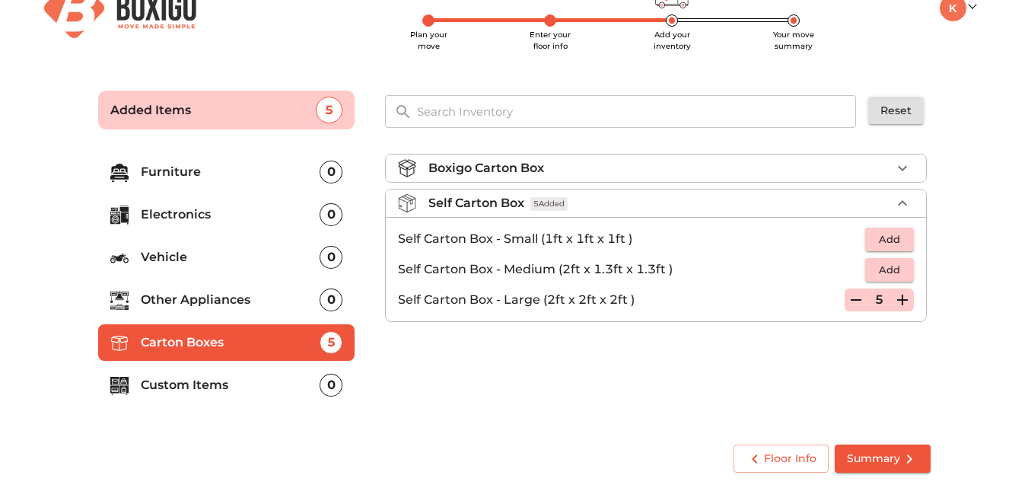
click at [902, 299] on icon "button" at bounding box center [902, 299] width 11 height 11
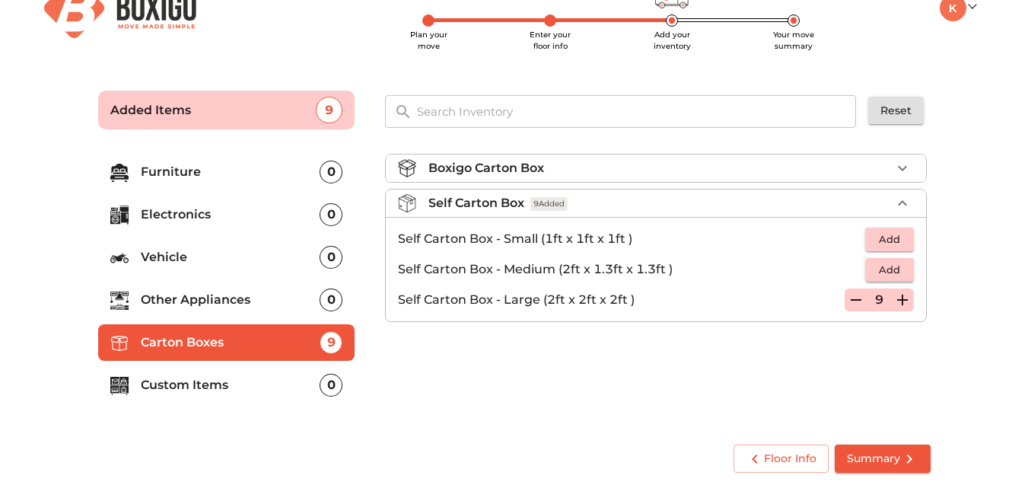
click at [902, 299] on icon "button" at bounding box center [902, 299] width 11 height 11
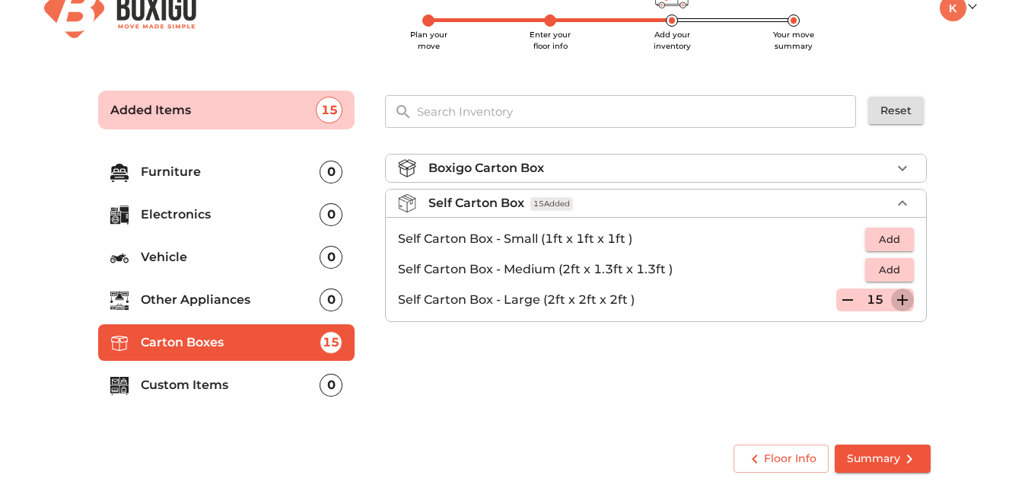
click at [902, 299] on icon "button" at bounding box center [902, 299] width 11 height 11
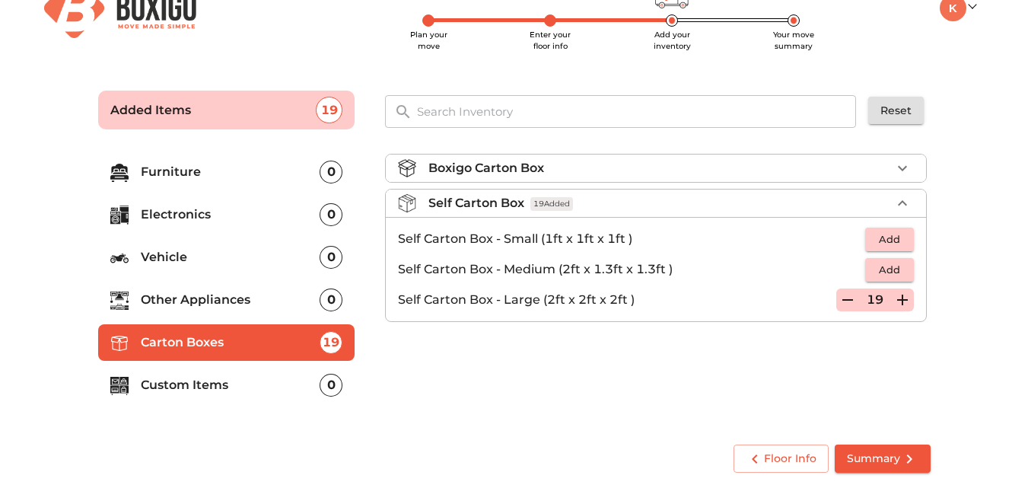
click at [902, 299] on icon "button" at bounding box center [902, 299] width 11 height 11
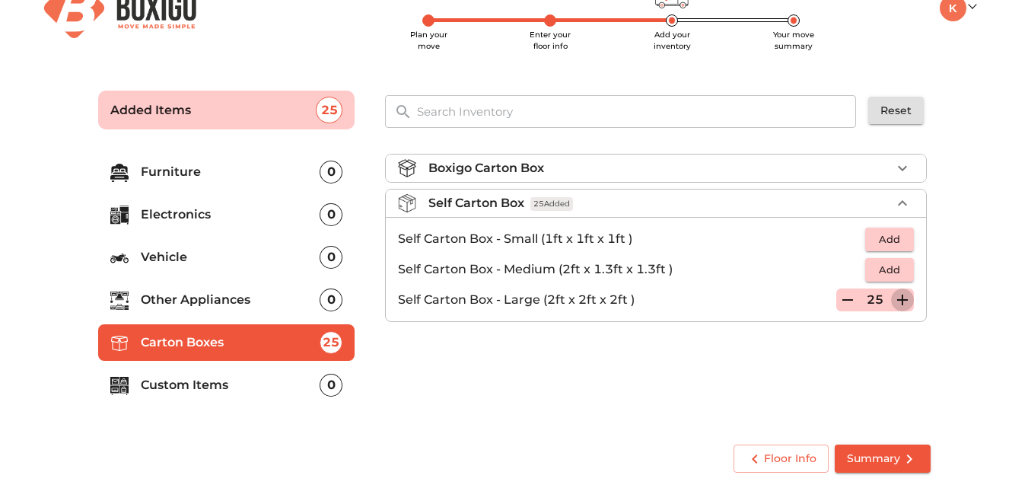
click at [902, 299] on icon "button" at bounding box center [902, 299] width 11 height 11
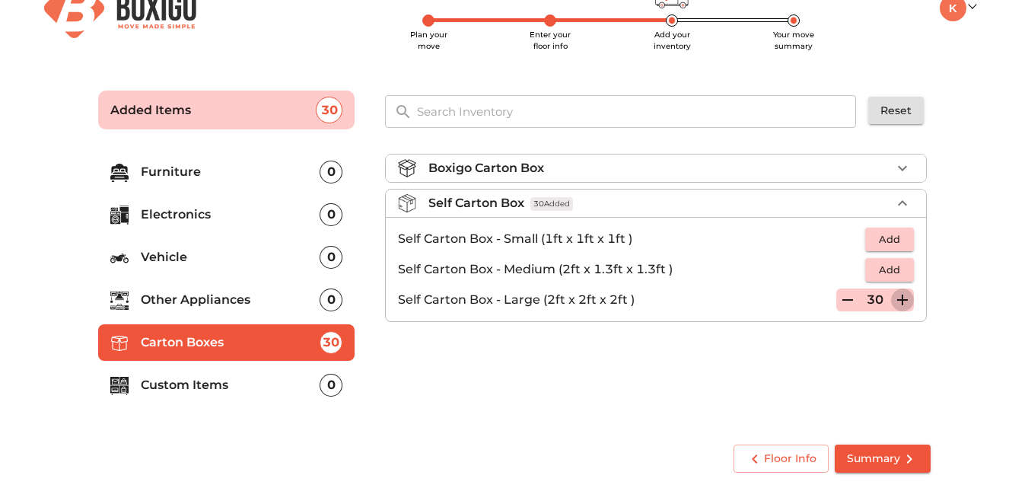
click at [903, 300] on icon "button" at bounding box center [902, 299] width 11 height 11
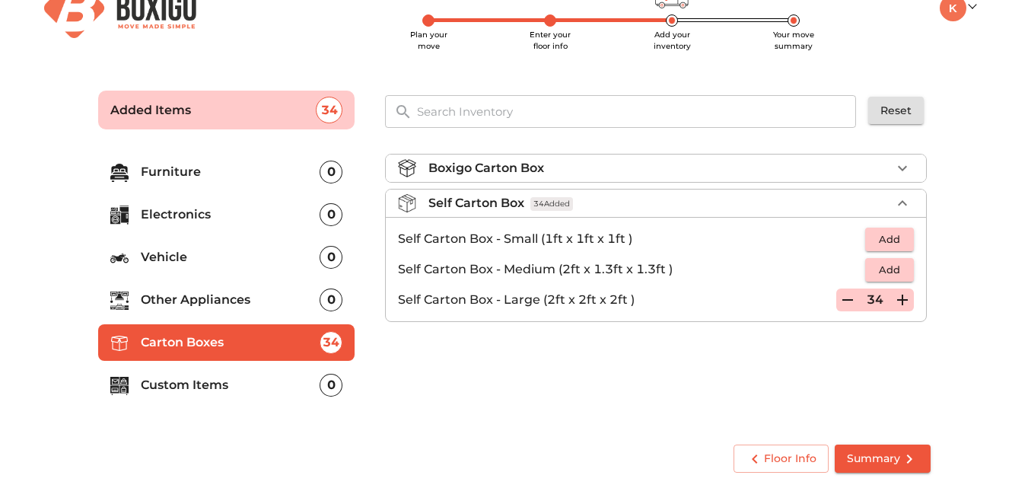
click at [903, 300] on icon "button" at bounding box center [902, 299] width 11 height 11
click at [539, 393] on div "Boxigo Carton Box Self Carton Box 38 Added Self Carton Box - Small (1ft x 1ft x…" at bounding box center [657, 285] width 557 height 288
click at [307, 296] on p "Other Appliances" at bounding box center [231, 300] width 180 height 18
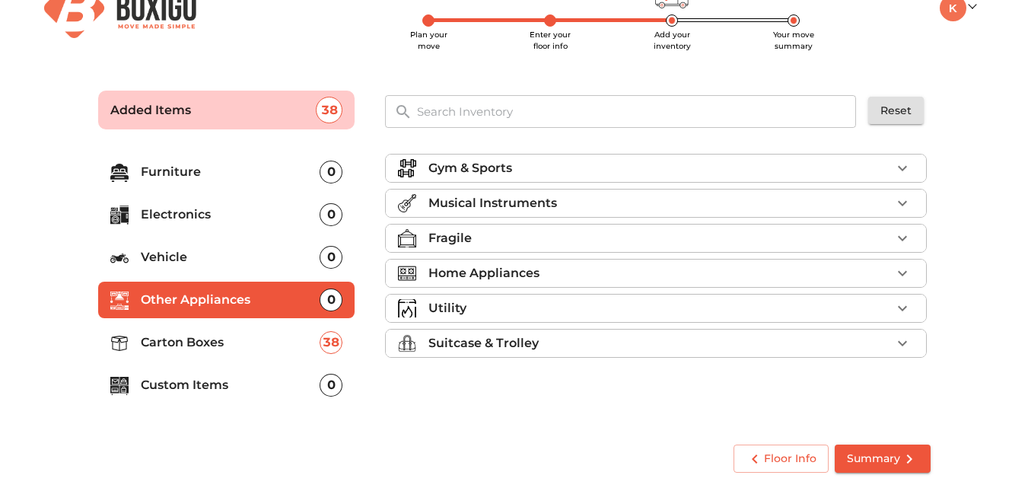
click at [509, 279] on p "Home Appliances" at bounding box center [483, 273] width 111 height 18
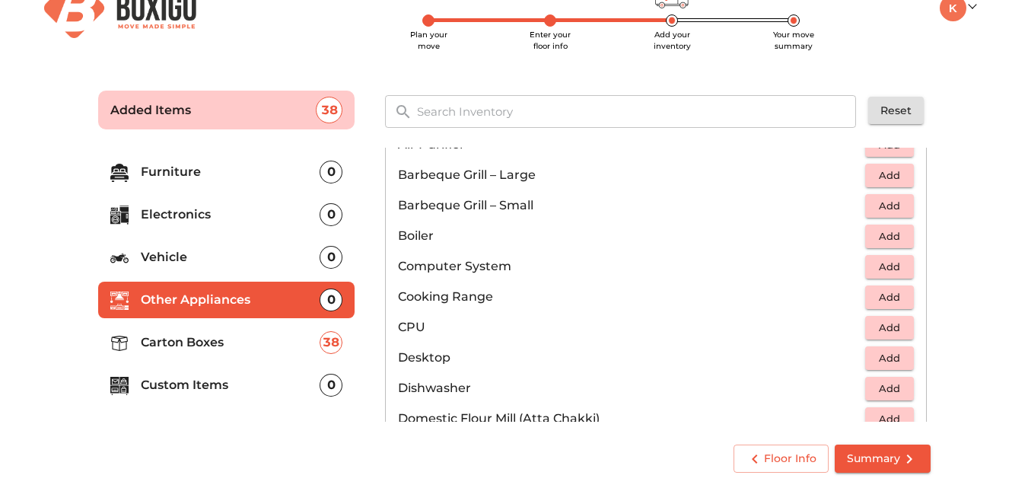
scroll to position [195, 0]
click at [891, 269] on span "Add" at bounding box center [888, 265] width 33 height 17
click at [897, 265] on icon "button" at bounding box center [902, 265] width 11 height 11
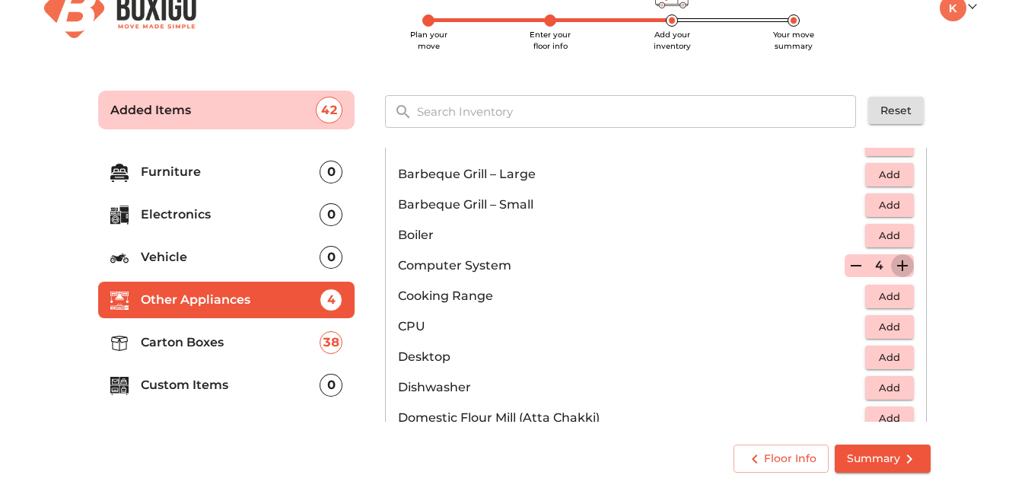
click at [897, 265] on icon "button" at bounding box center [902, 265] width 11 height 11
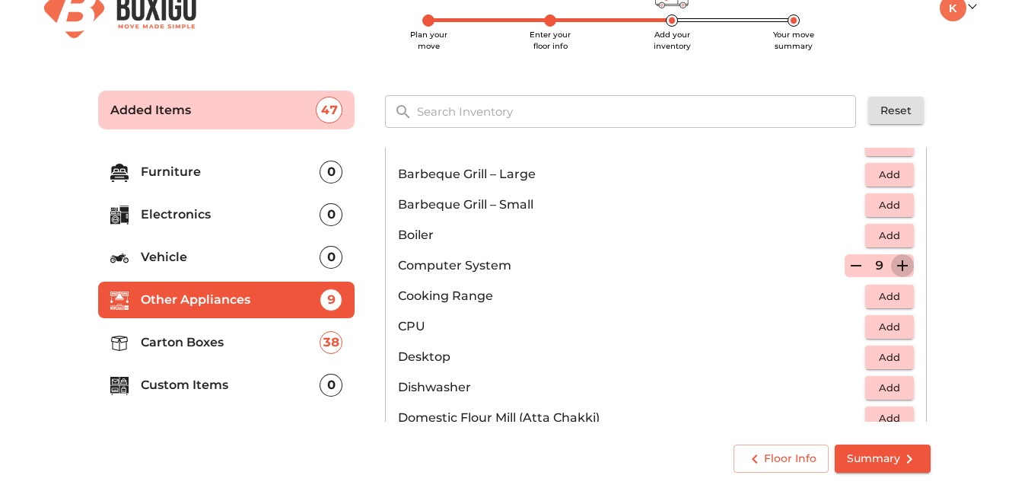
click at [897, 265] on icon "button" at bounding box center [902, 265] width 11 height 11
click at [846, 265] on icon "button" at bounding box center [847, 265] width 18 height 18
click at [846, 265] on icon "button" at bounding box center [847, 266] width 11 height 2
click at [850, 265] on icon "button" at bounding box center [855, 266] width 11 height 2
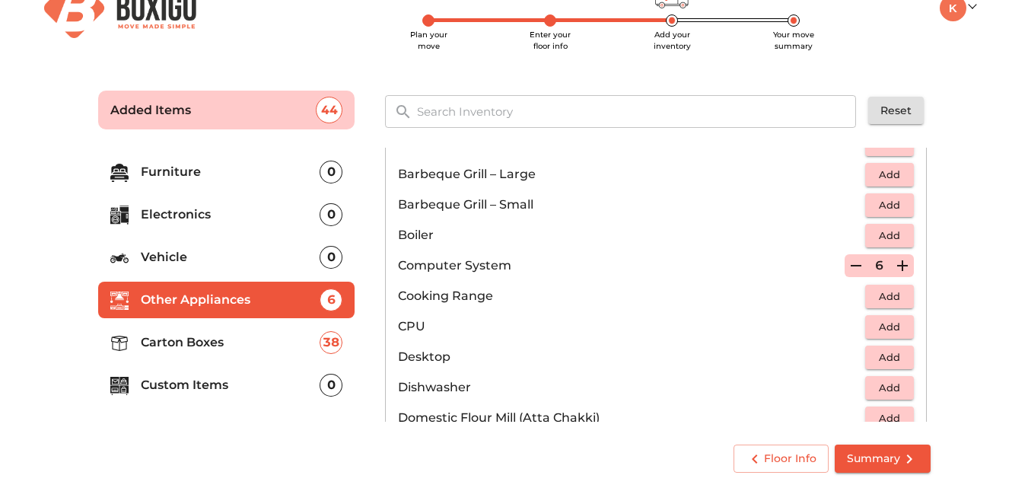
click at [850, 265] on icon "button" at bounding box center [855, 266] width 11 height 2
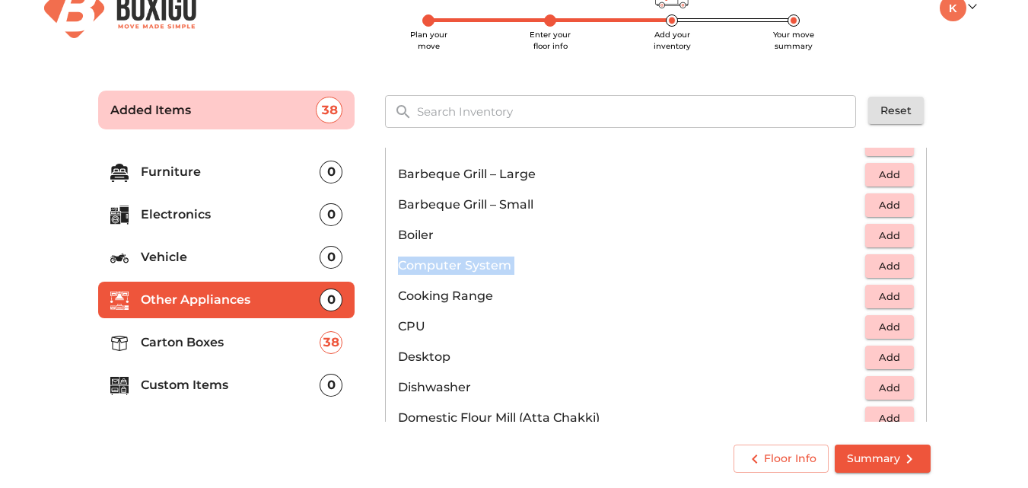
click at [846, 265] on p "Computer System" at bounding box center [631, 265] width 467 height 18
click at [882, 326] on span "Add" at bounding box center [888, 326] width 33 height 17
click at [897, 326] on icon "button" at bounding box center [902, 326] width 11 height 11
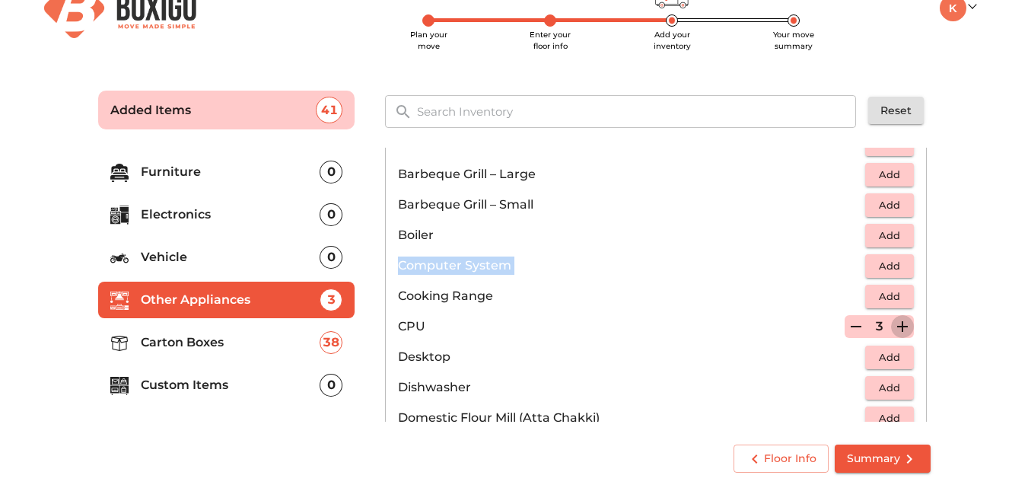
click at [897, 326] on icon "button" at bounding box center [902, 326] width 11 height 11
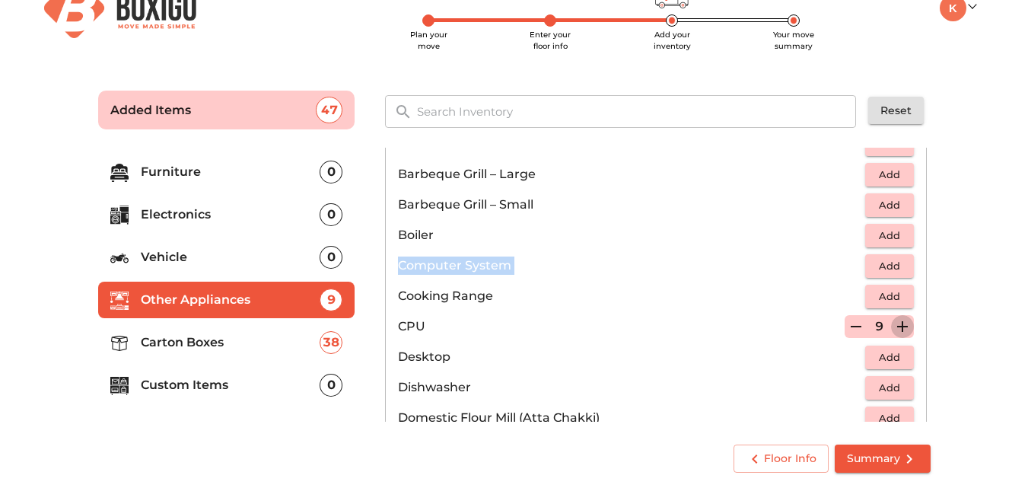
click at [897, 326] on icon "button" at bounding box center [902, 326] width 11 height 11
click at [842, 327] on icon "button" at bounding box center [847, 327] width 11 height 2
click at [891, 356] on span "Add" at bounding box center [888, 356] width 33 height 17
click at [893, 355] on icon "button" at bounding box center [902, 357] width 18 height 18
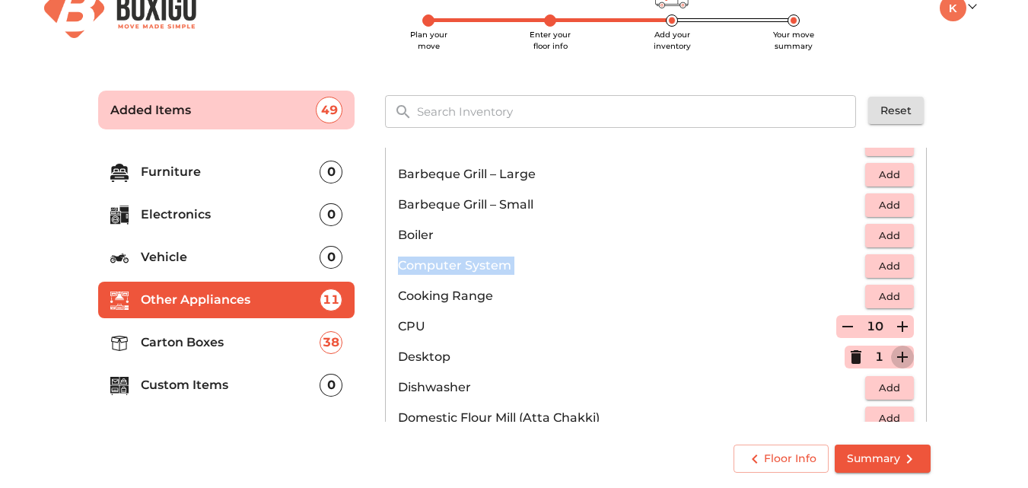
click at [893, 355] on icon "button" at bounding box center [902, 357] width 18 height 18
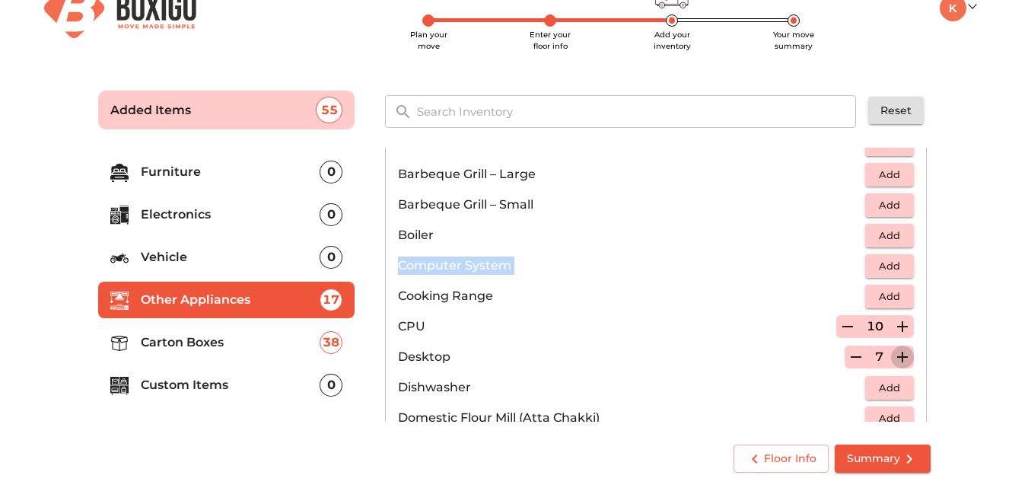
click at [893, 355] on icon "button" at bounding box center [902, 357] width 18 height 18
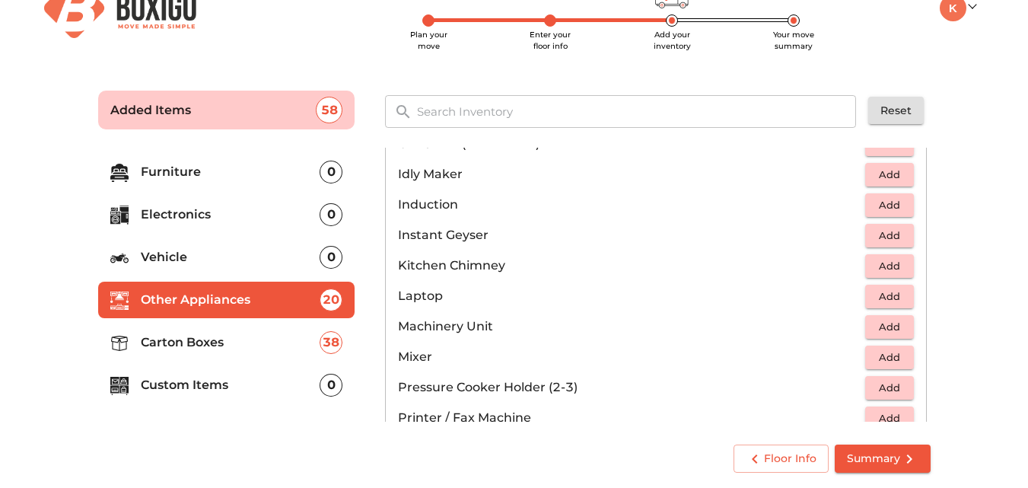
scroll to position [692, 0]
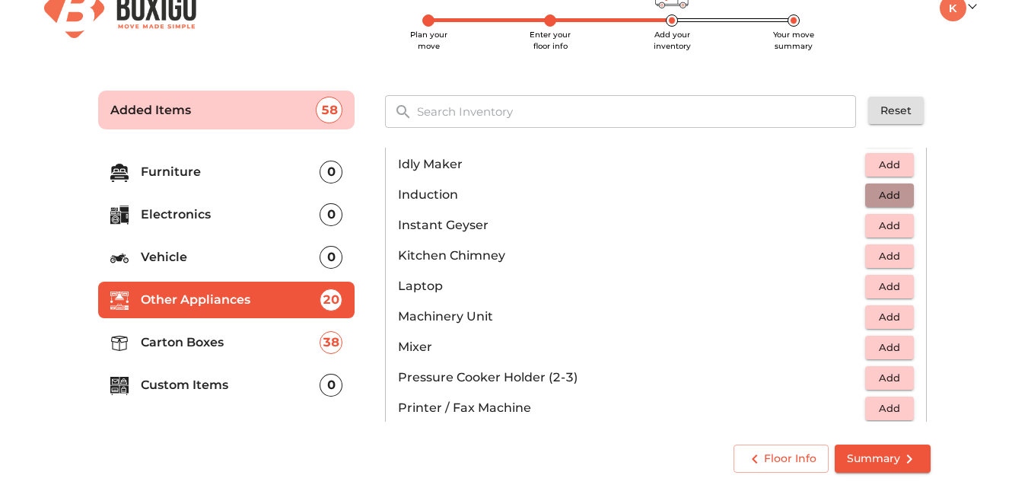
click at [890, 191] on span "Add" at bounding box center [888, 194] width 33 height 17
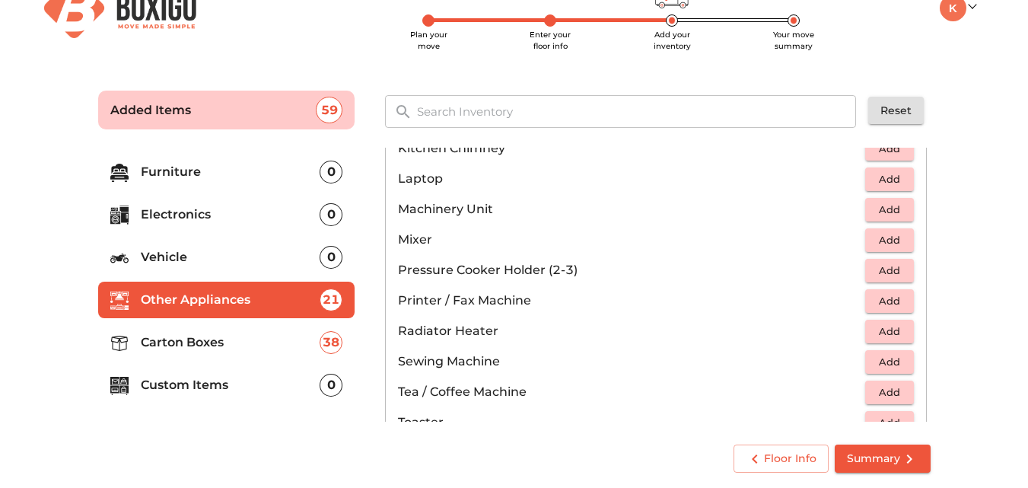
scroll to position [799, 0]
click at [890, 300] on span "Add" at bounding box center [888, 301] width 33 height 17
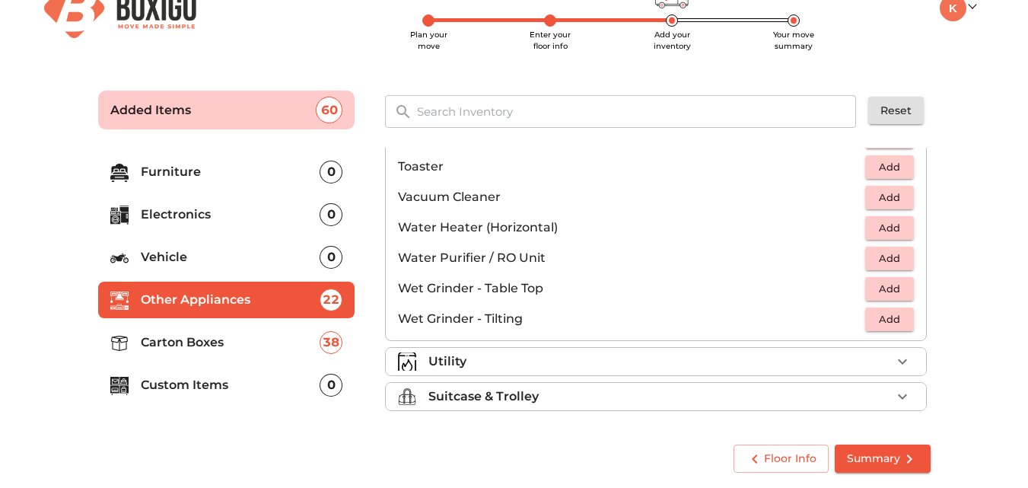
scroll to position [1057, 0]
click at [558, 364] on div "Utility" at bounding box center [659, 360] width 462 height 18
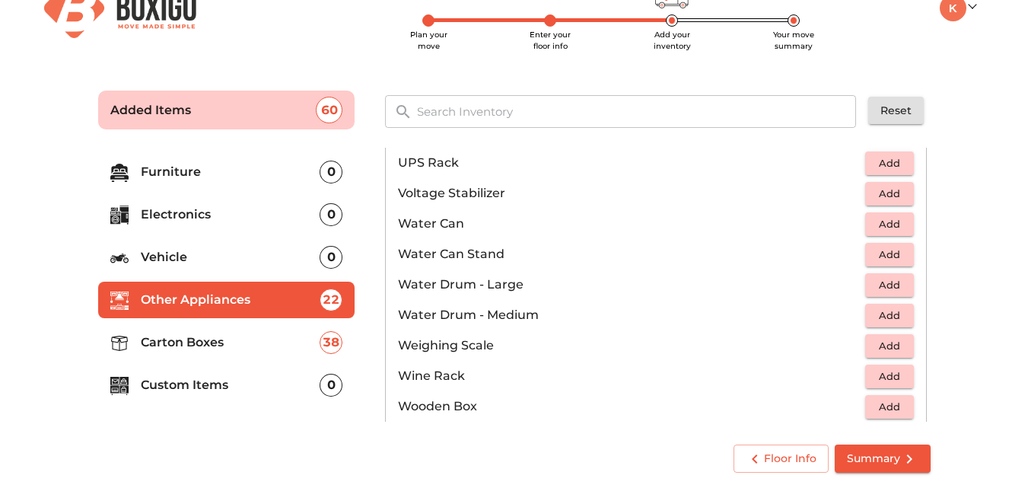
scroll to position [1148, 0]
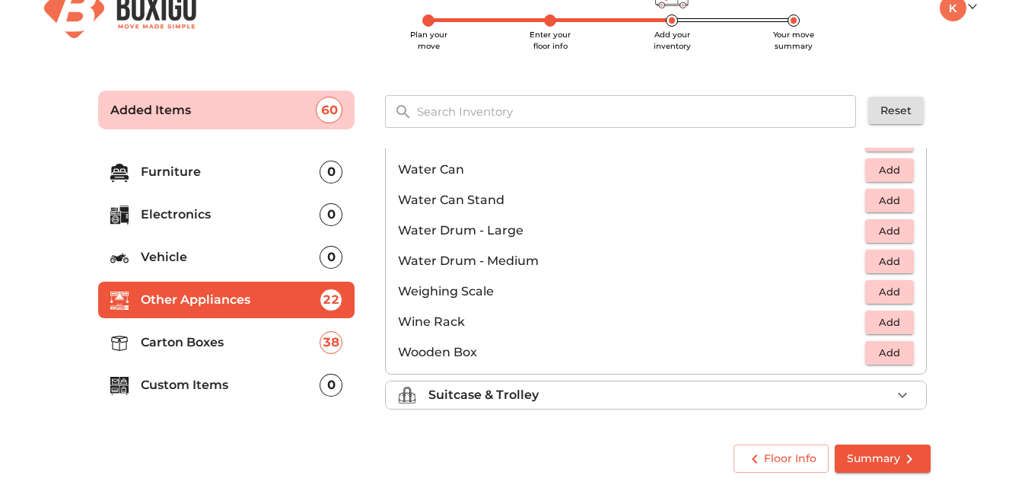
click at [514, 400] on p "Suitcase & Trolley" at bounding box center [483, 395] width 110 height 18
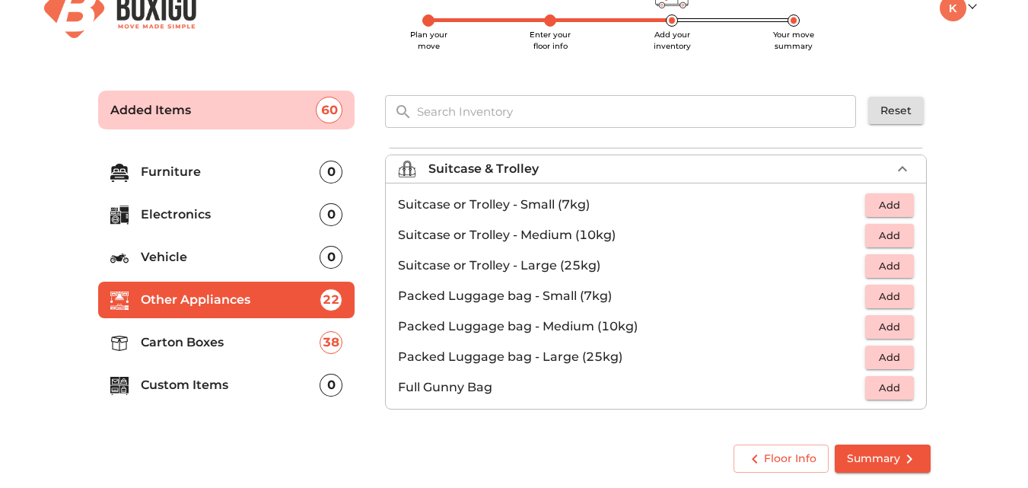
scroll to position [174, 0]
click at [886, 204] on span "Add" at bounding box center [888, 204] width 33 height 17
click at [893, 204] on icon "button" at bounding box center [902, 204] width 18 height 18
click at [237, 384] on p "Custom Items" at bounding box center [231, 385] width 180 height 18
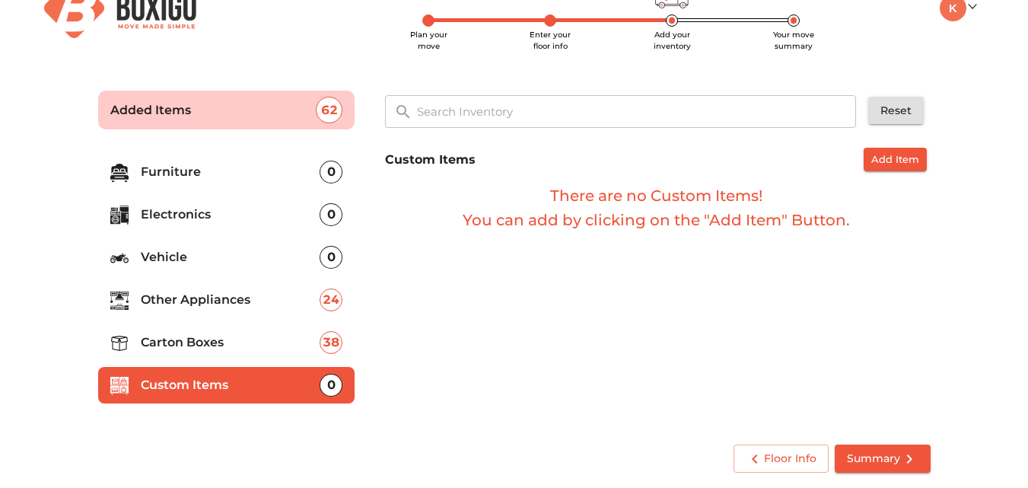
click at [246, 216] on p "Electronics" at bounding box center [231, 214] width 180 height 18
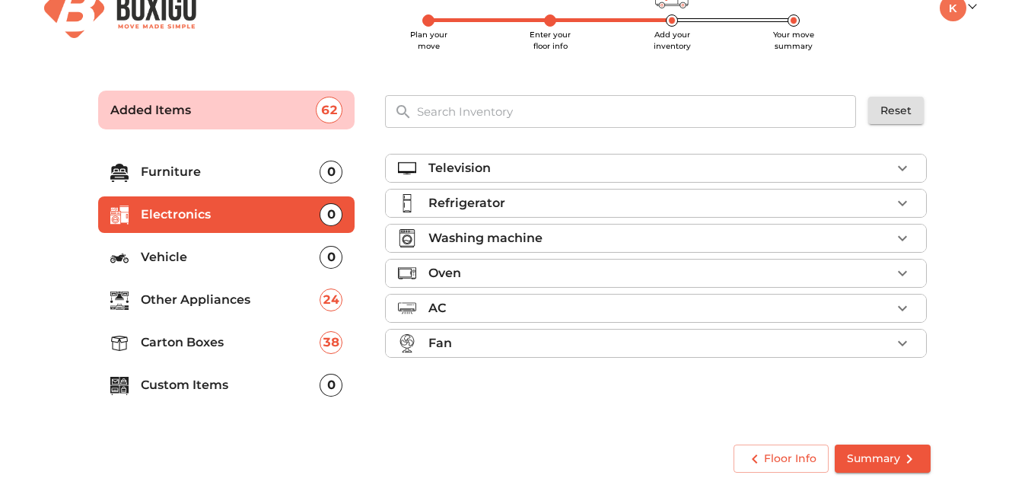
click at [507, 195] on div "Refrigerator" at bounding box center [659, 203] width 462 height 18
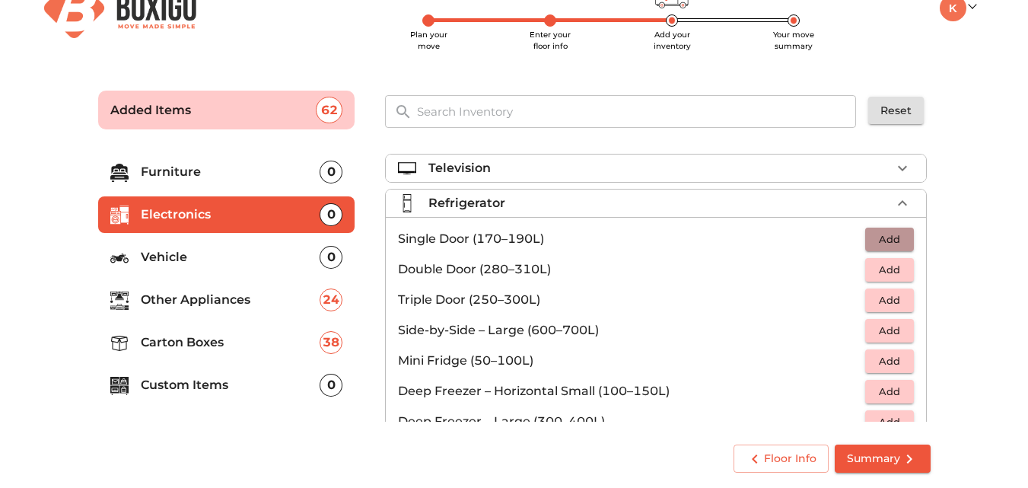
click at [880, 237] on span "Add" at bounding box center [888, 238] width 33 height 17
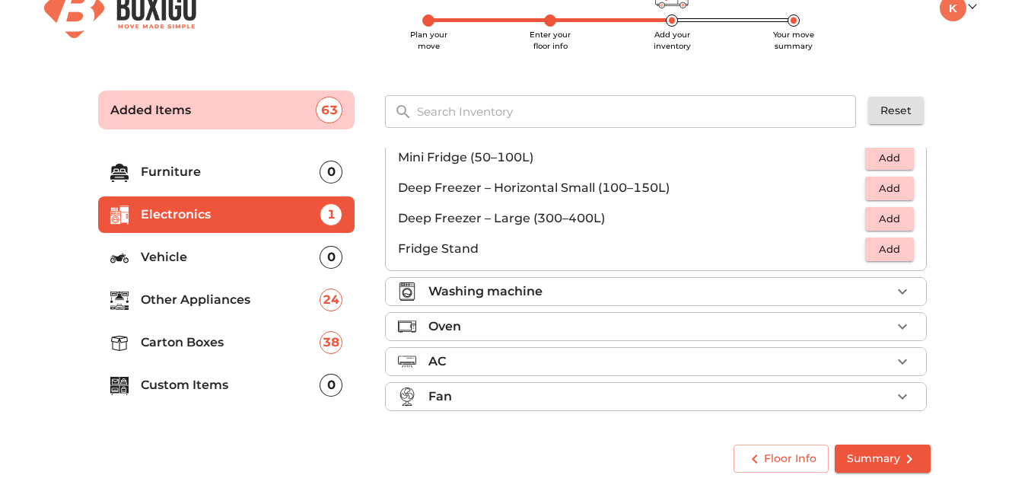
scroll to position [205, 0]
click at [656, 323] on div "Oven" at bounding box center [659, 325] width 462 height 18
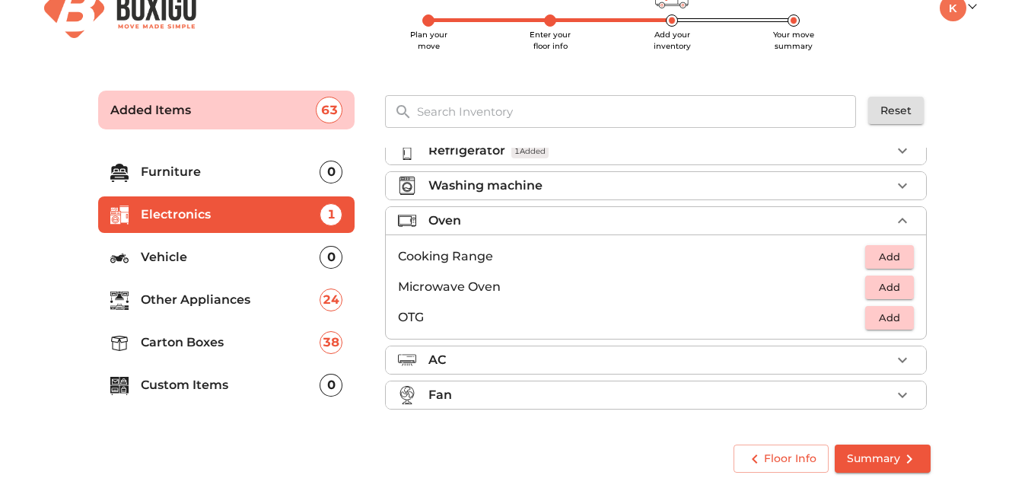
scroll to position [52, 0]
click at [876, 289] on span "Add" at bounding box center [888, 286] width 33 height 17
click at [900, 393] on icon "button" at bounding box center [902, 395] width 18 height 18
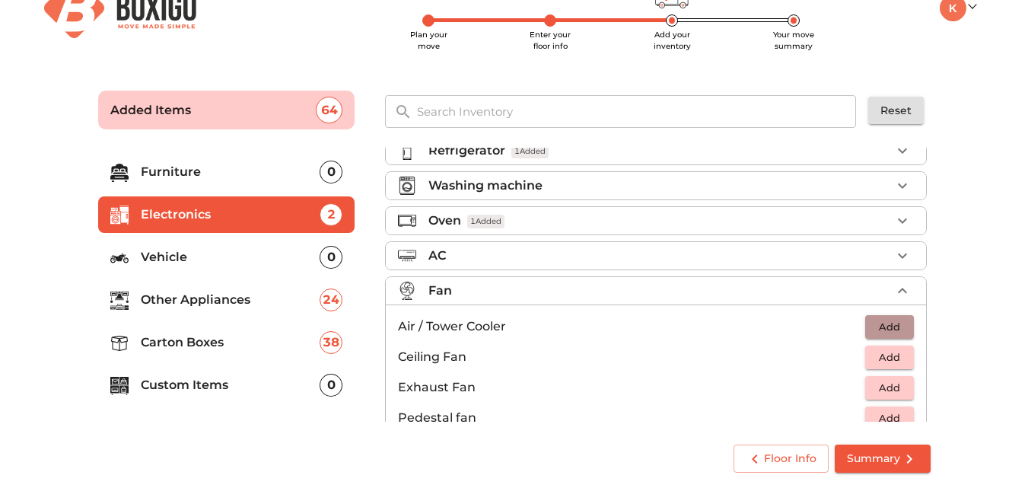
click at [889, 321] on span "Add" at bounding box center [888, 326] width 33 height 17
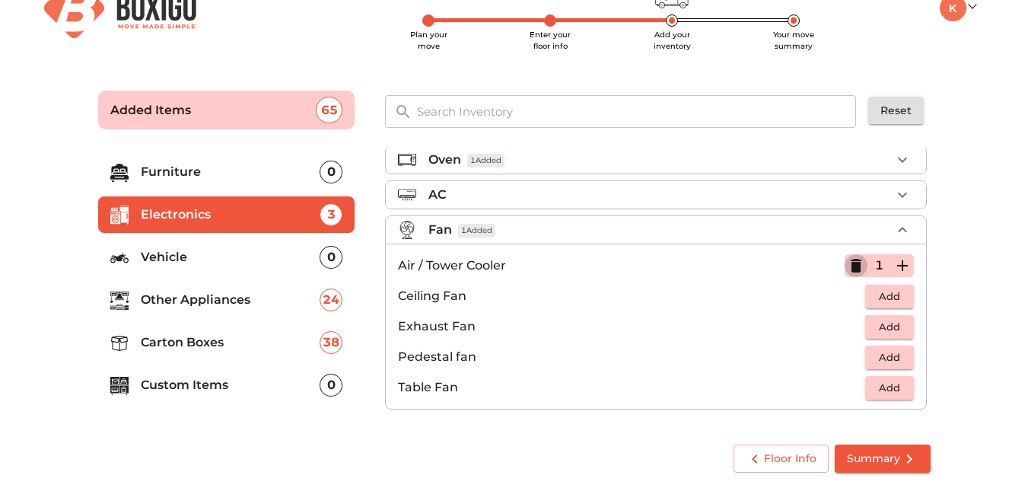
click at [850, 267] on icon "button" at bounding box center [855, 266] width 11 height 14
click at [882, 361] on span "Add" at bounding box center [888, 356] width 33 height 17
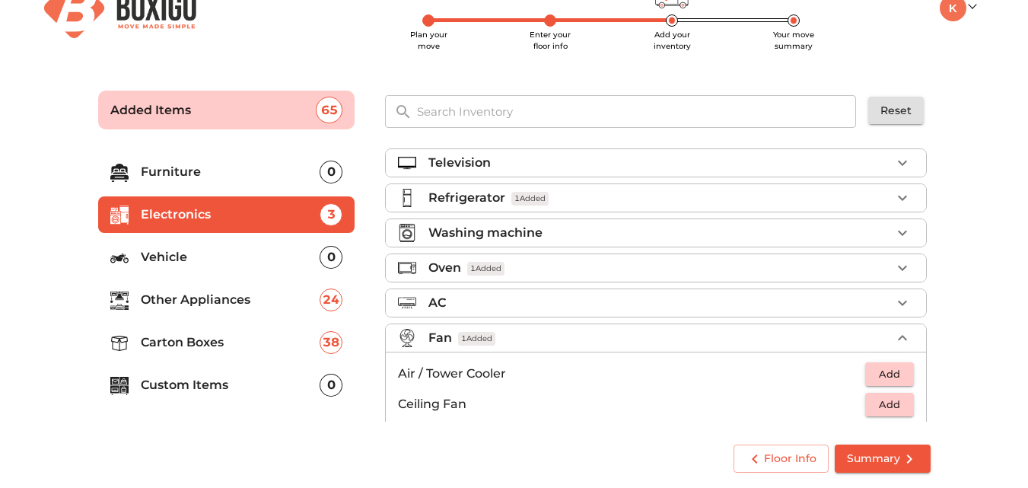
scroll to position [0, 0]
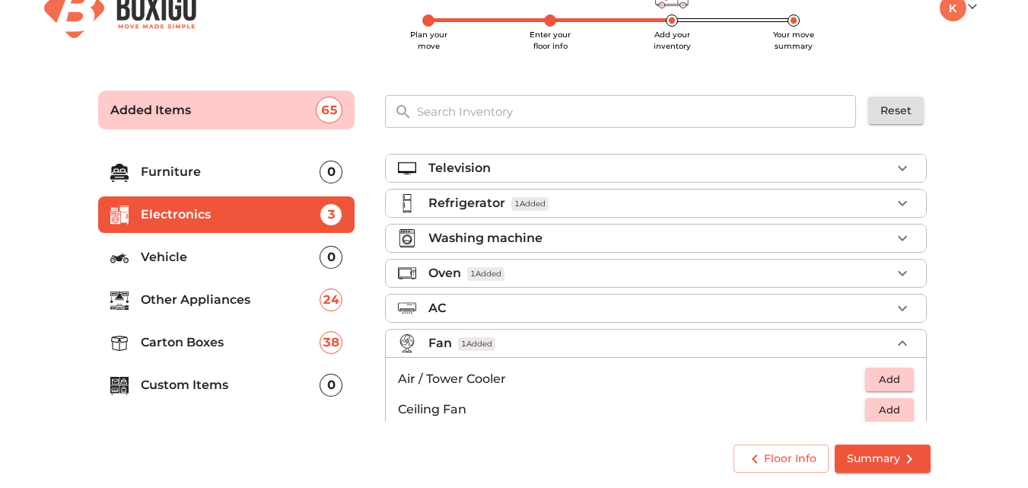
click at [574, 168] on div "Television" at bounding box center [659, 168] width 462 height 18
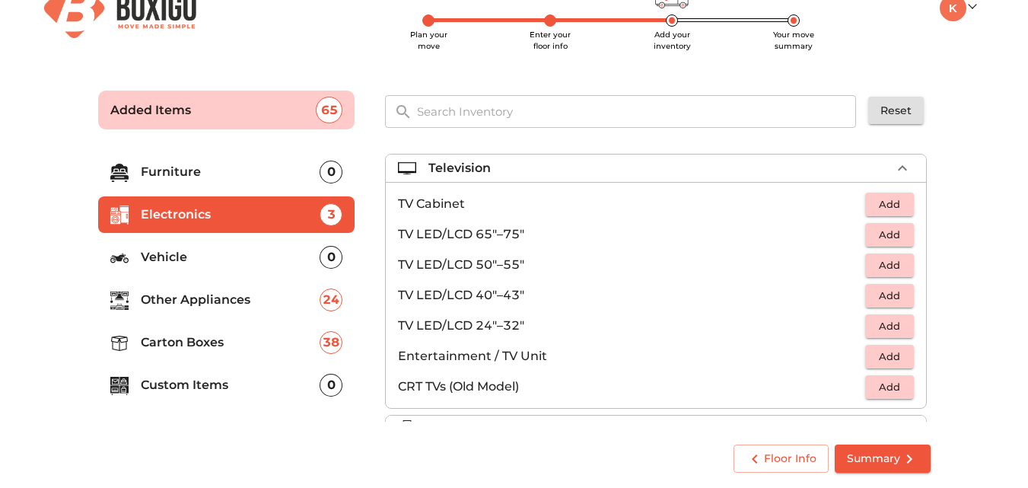
click at [882, 262] on span "Add" at bounding box center [888, 264] width 33 height 17
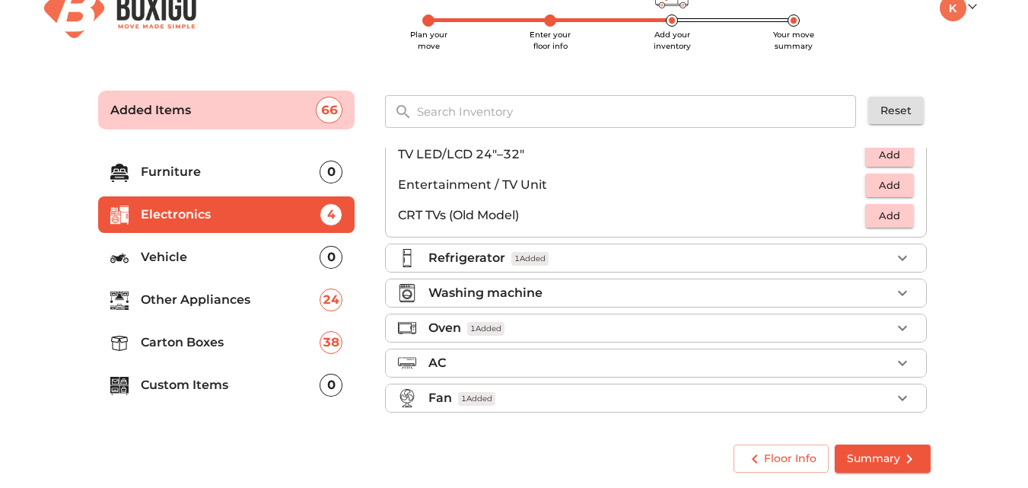
scroll to position [174, 0]
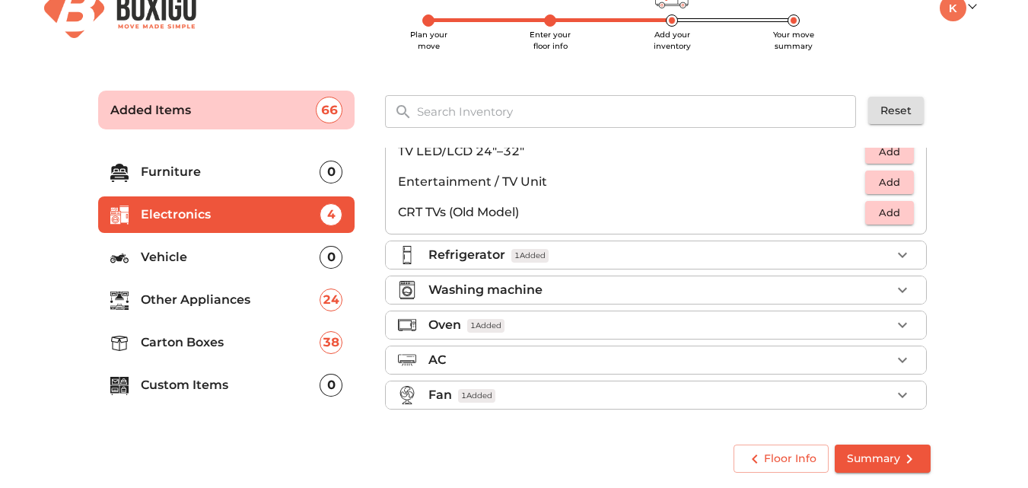
click at [212, 296] on p "Other Appliances" at bounding box center [231, 300] width 180 height 18
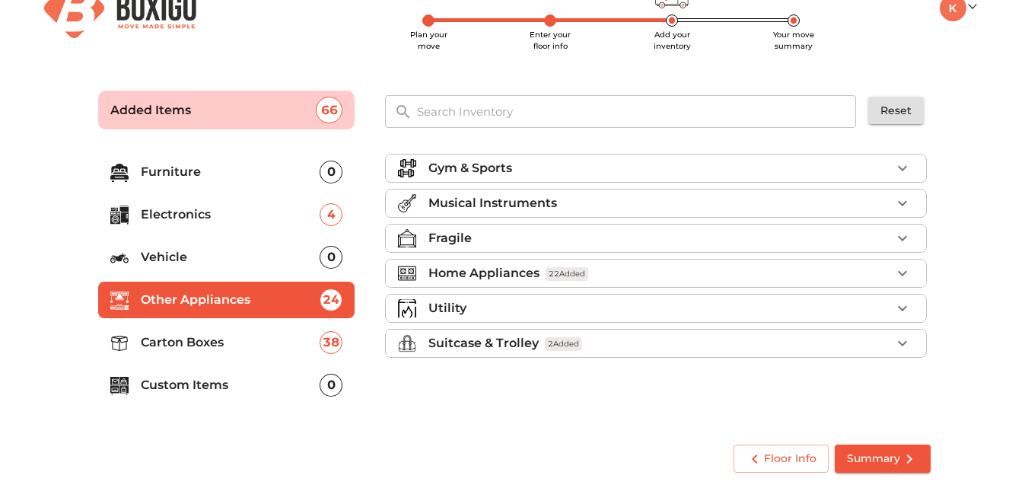
click at [199, 349] on p "Carton Boxes" at bounding box center [231, 342] width 180 height 18
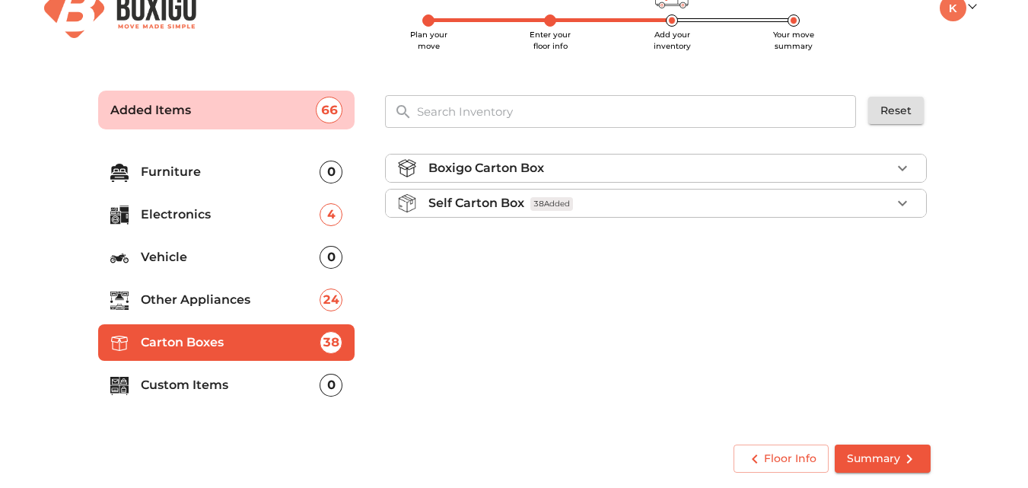
click at [195, 303] on p "Other Appliances" at bounding box center [231, 300] width 180 height 18
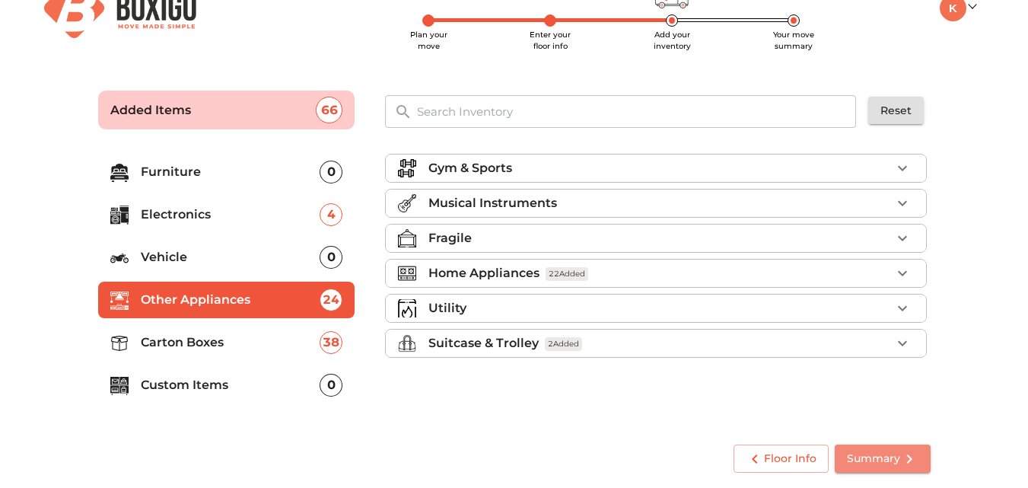
click at [876, 451] on span "Summary" at bounding box center [883, 458] width 72 height 19
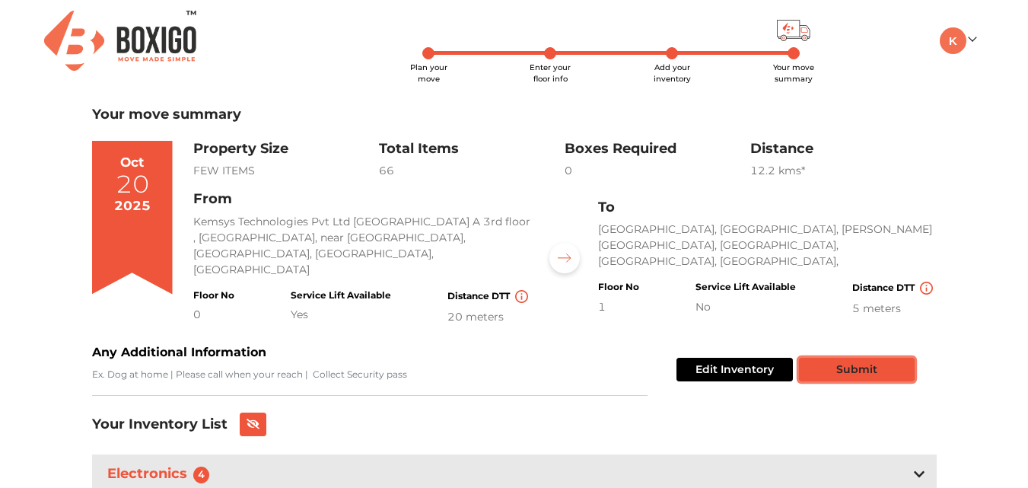
click at [865, 358] on button "Submit" at bounding box center [857, 370] width 116 height 24
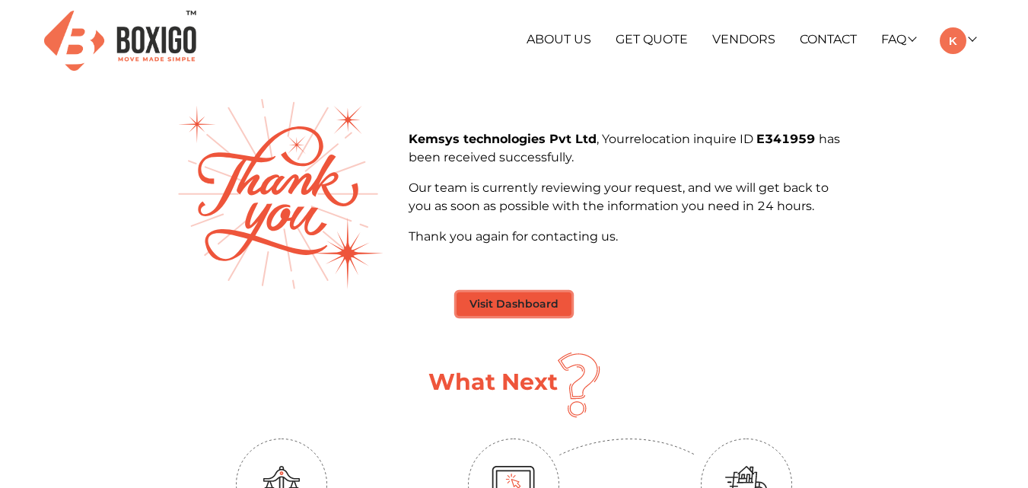
click at [521, 297] on button "Visit Dashboard" at bounding box center [513, 304] width 115 height 24
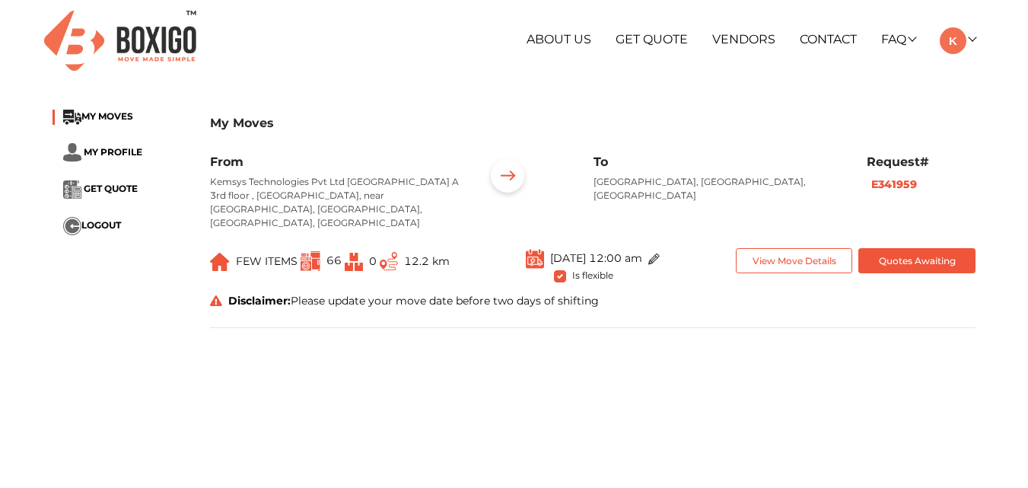
click at [602, 355] on main "My Moves MY MOVES MY PROFILE GET QUOTE LOGOUT My Moves From Kemsys Technologies…" at bounding box center [514, 373] width 1028 height 548
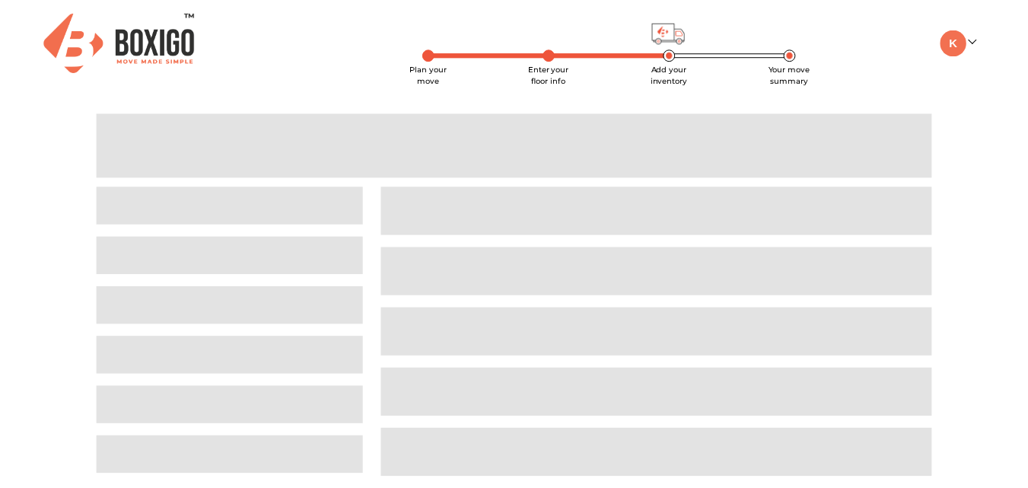
scroll to position [33, 0]
